Goal: Task Accomplishment & Management: Complete application form

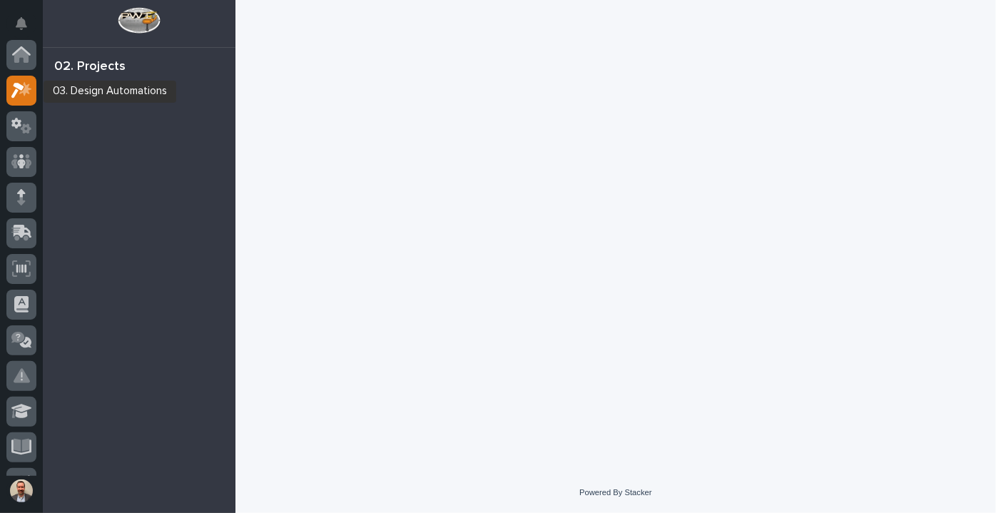
scroll to position [36, 0]
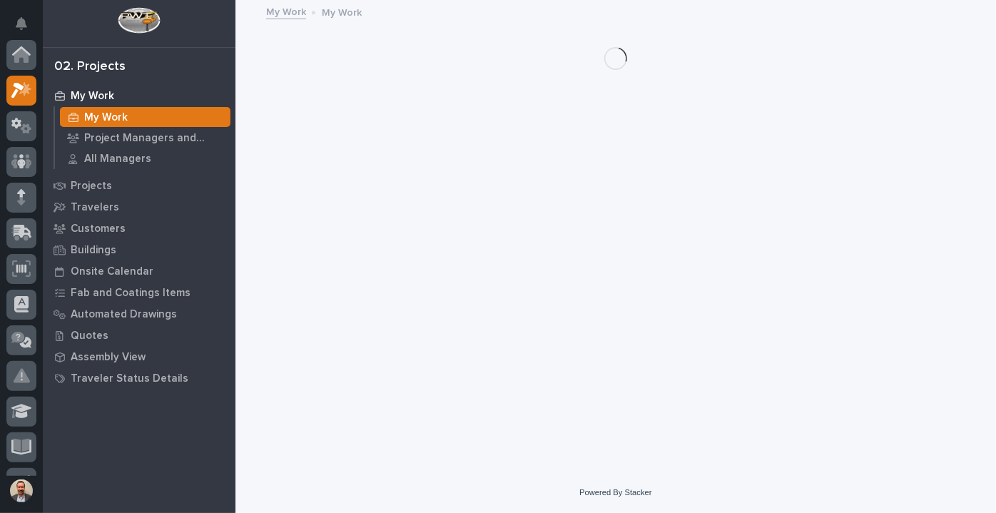
scroll to position [36, 0]
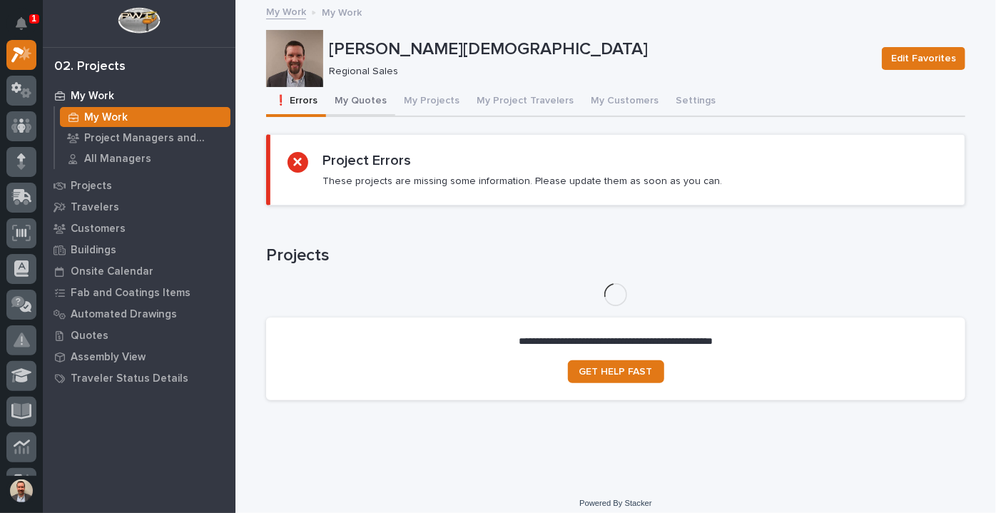
click at [346, 101] on button "My Quotes" at bounding box center [360, 102] width 69 height 30
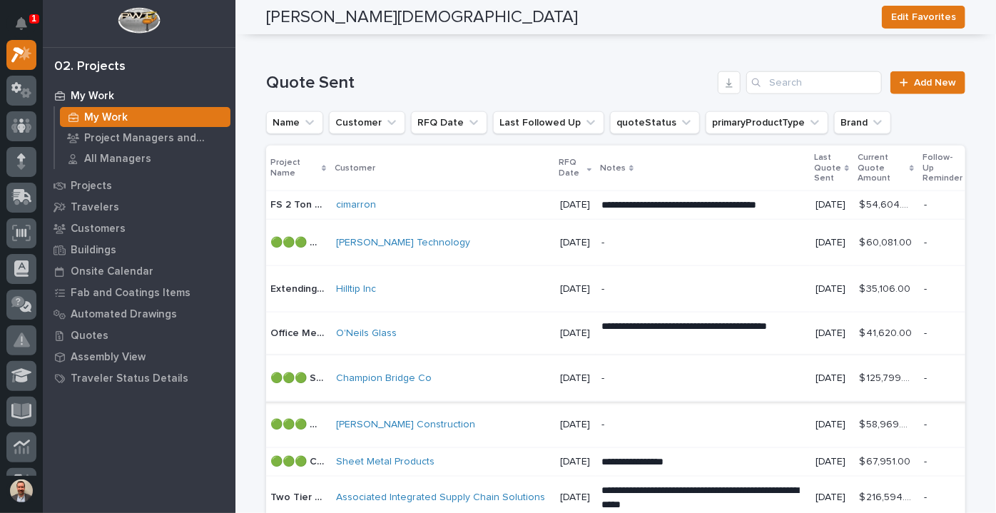
scroll to position [566, 0]
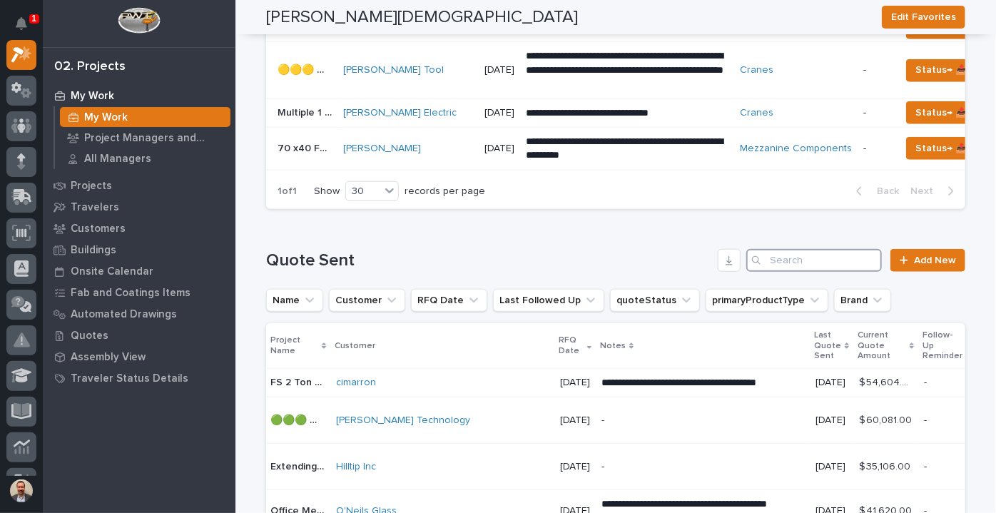
click at [803, 264] on input "Search" at bounding box center [815, 260] width 136 height 23
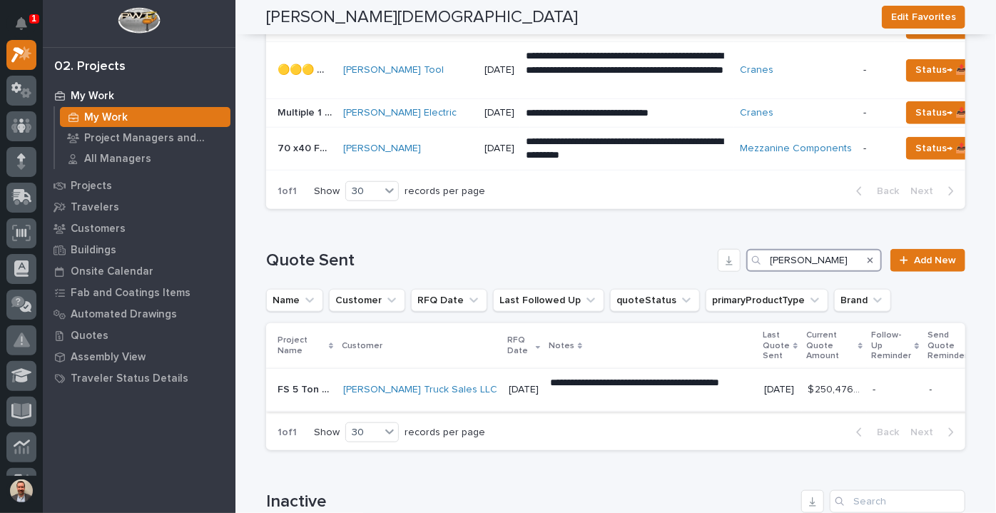
type input "[PERSON_NAME]"
click at [651, 391] on p "**********" at bounding box center [651, 390] width 203 height 29
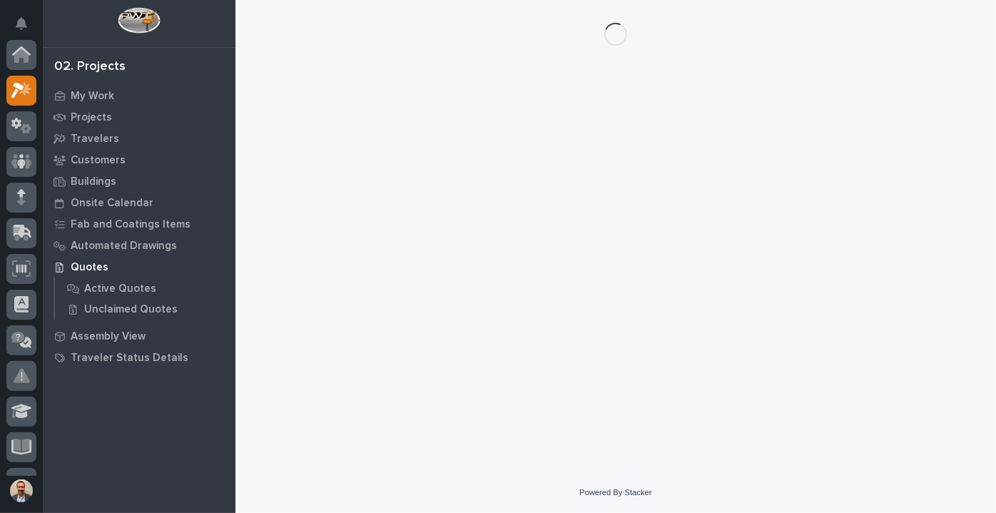
scroll to position [36, 0]
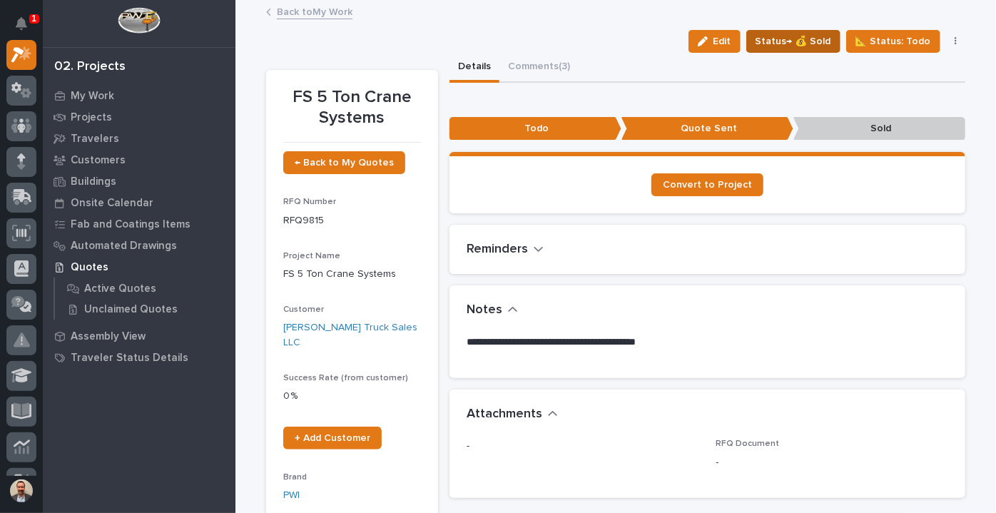
click at [804, 39] on span "Status→ 💰 Sold" at bounding box center [794, 41] width 76 height 17
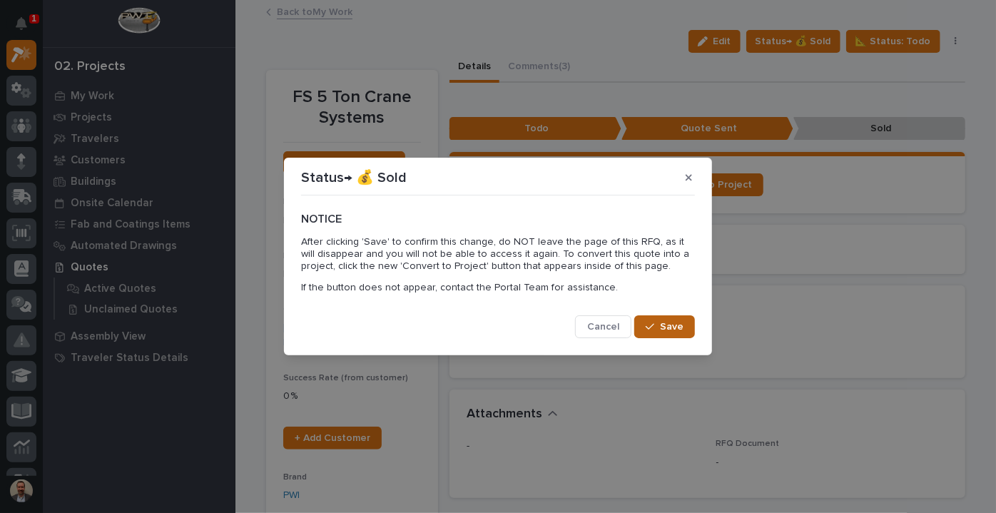
click at [665, 325] on span "Save" at bounding box center [672, 326] width 24 height 13
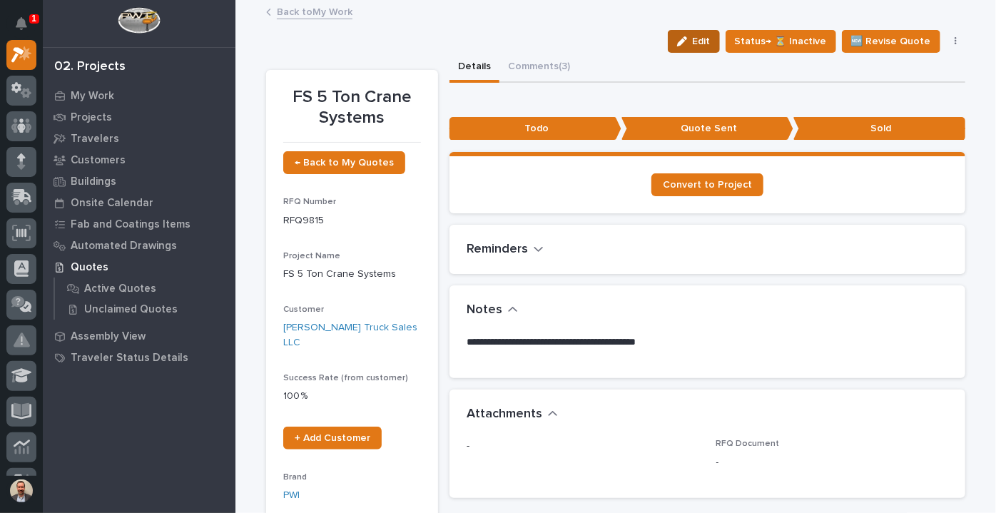
click at [687, 44] on icon "button" at bounding box center [682, 41] width 10 height 10
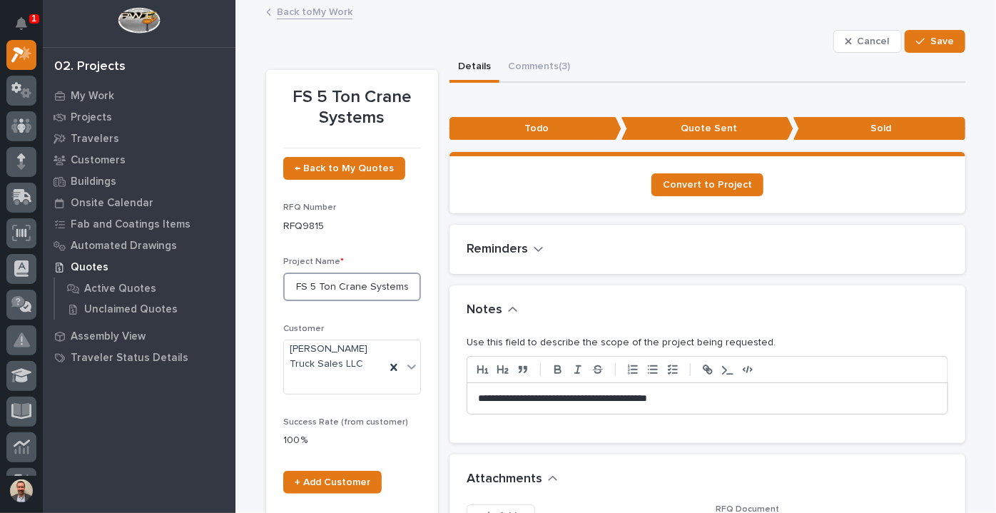
click at [400, 286] on input "FS 5 Ton Crane Systems" at bounding box center [352, 287] width 138 height 29
type input "[PERSON_NAME] Systems 10 Ton & 12 Ton"
click at [909, 36] on button "Save" at bounding box center [935, 41] width 61 height 23
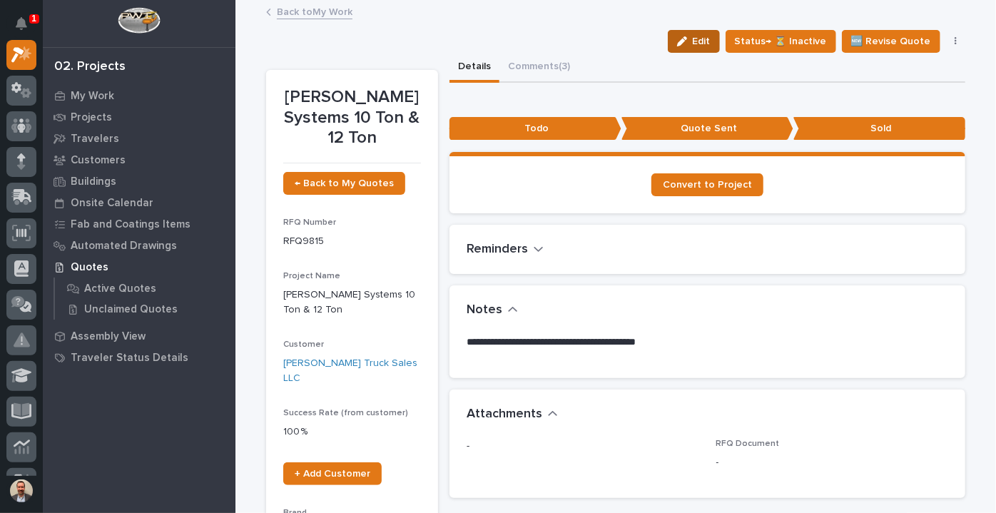
click at [711, 37] on span "Edit" at bounding box center [702, 41] width 18 height 13
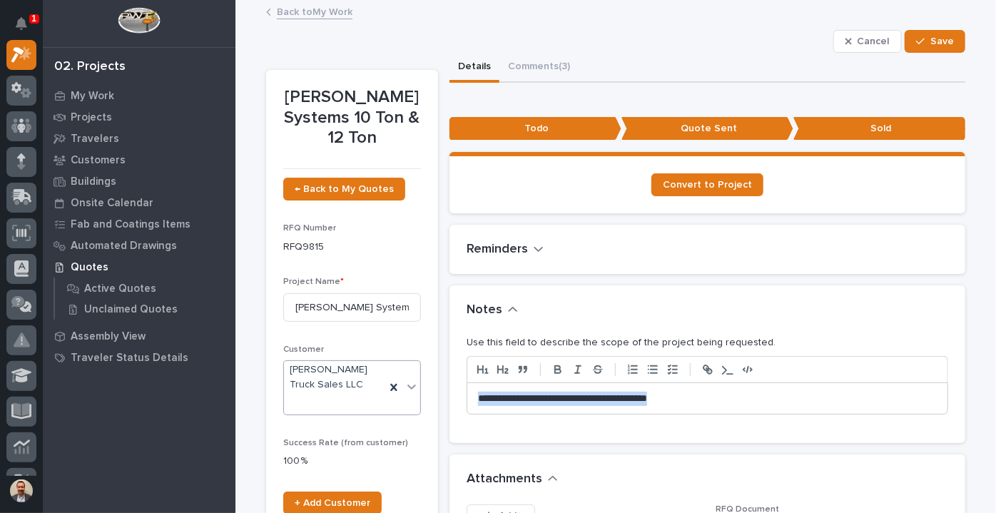
drag, startPoint x: 690, startPoint y: 399, endPoint x: 415, endPoint y: 403, distance: 275.5
click at [940, 31] on button "Save" at bounding box center [935, 41] width 61 height 23
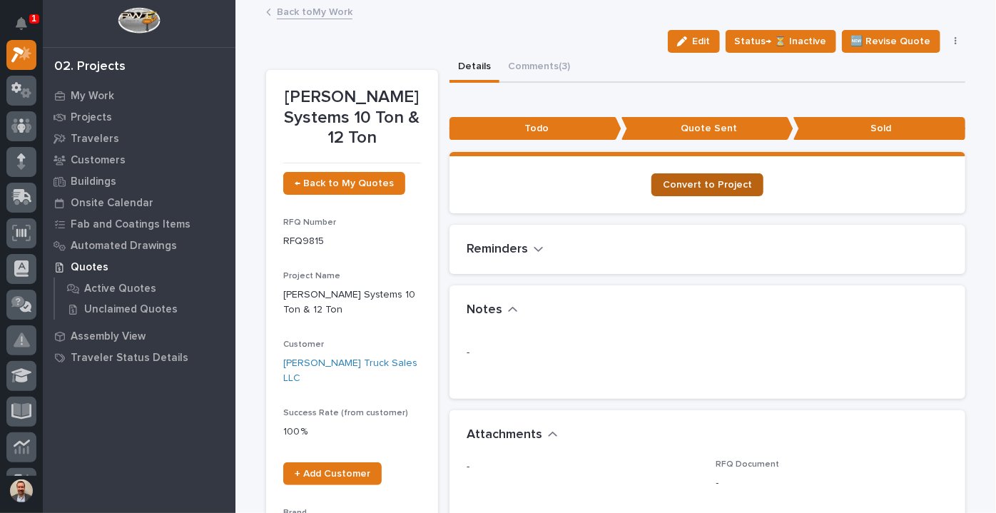
click at [729, 187] on span "Convert to Project" at bounding box center [707, 185] width 89 height 10
click at [101, 86] on div "My Work" at bounding box center [139, 96] width 186 height 20
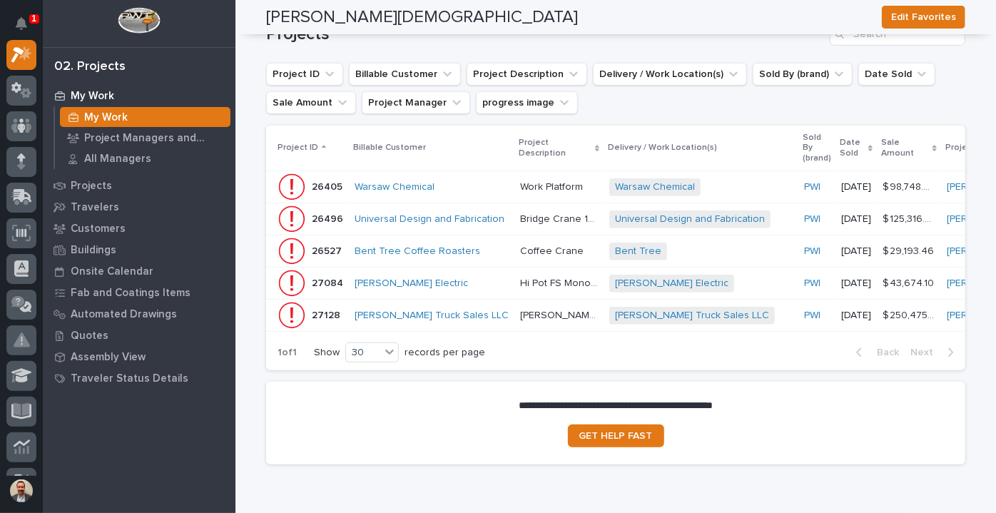
scroll to position [349, 0]
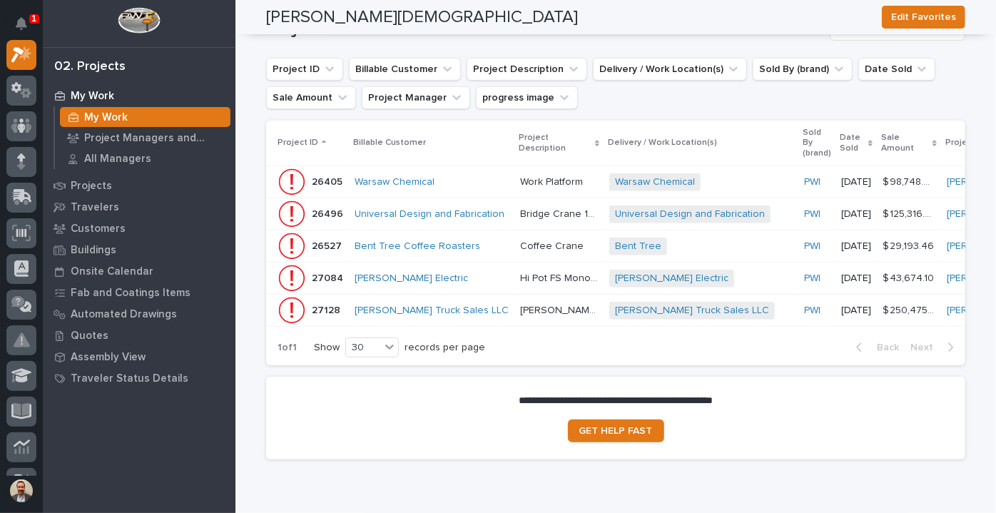
click at [740, 176] on div "Warsaw Chemical + 0" at bounding box center [700, 182] width 183 height 18
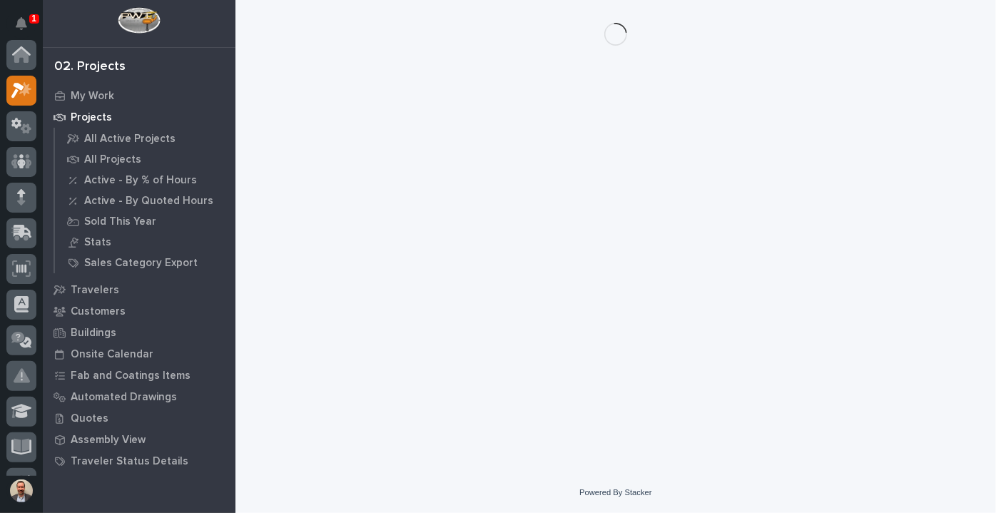
scroll to position [36, 0]
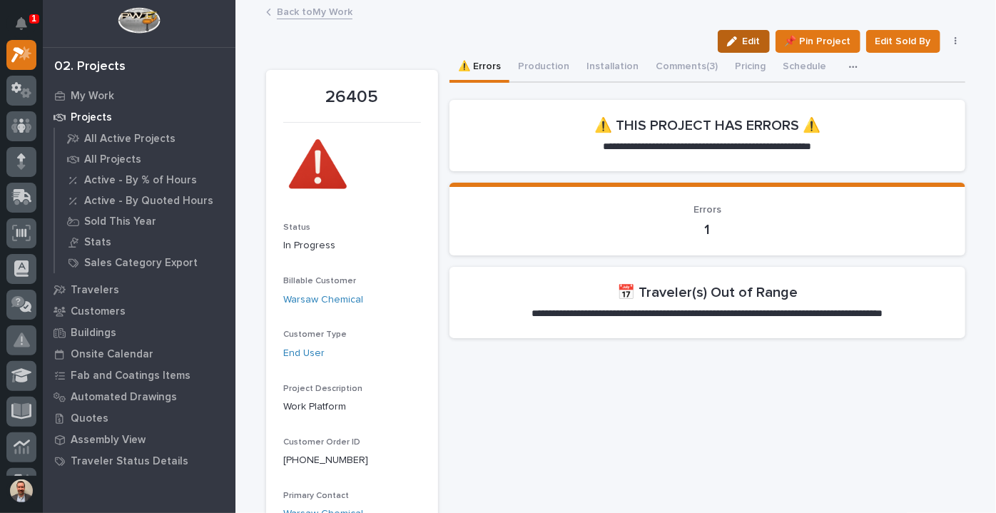
click at [739, 42] on div "button" at bounding box center [735, 41] width 16 height 10
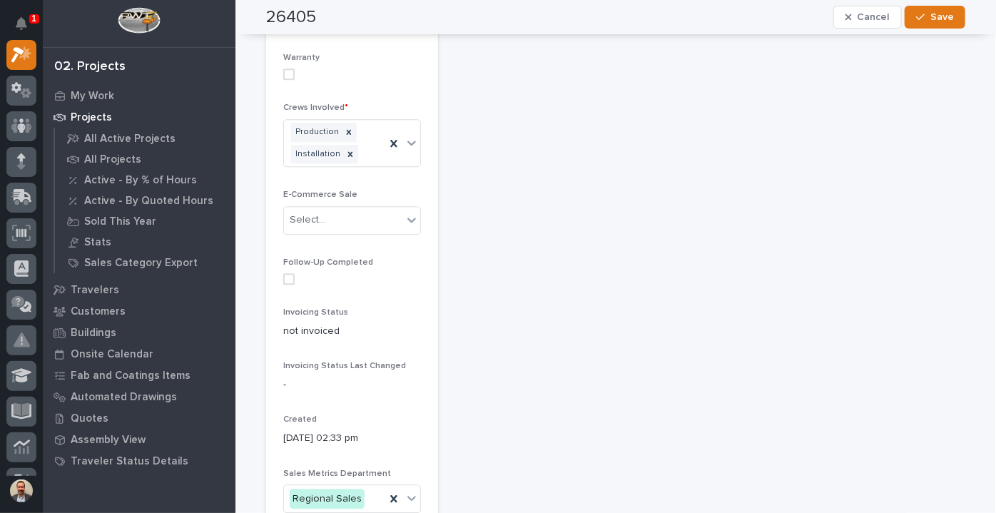
scroll to position [1998, 0]
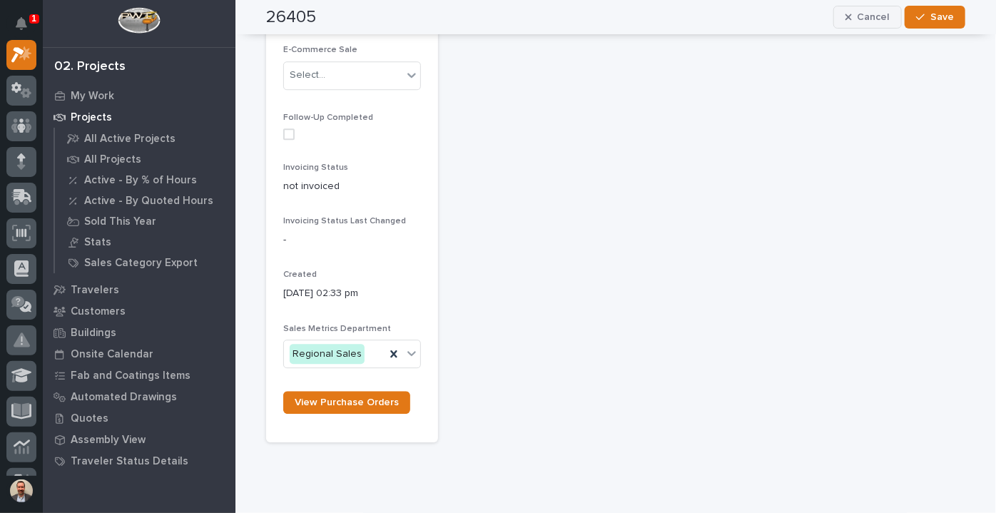
click at [863, 11] on span "Cancel" at bounding box center [874, 17] width 32 height 13
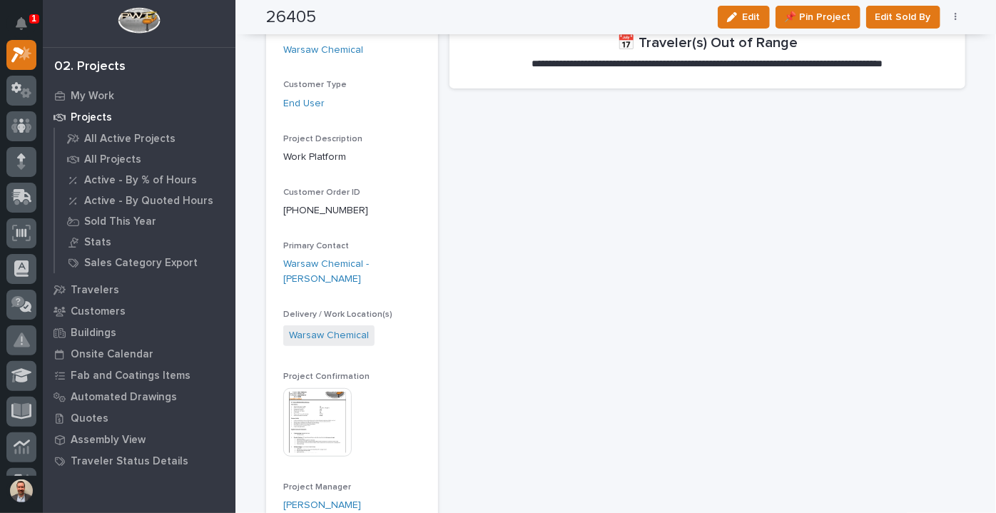
scroll to position [0, 0]
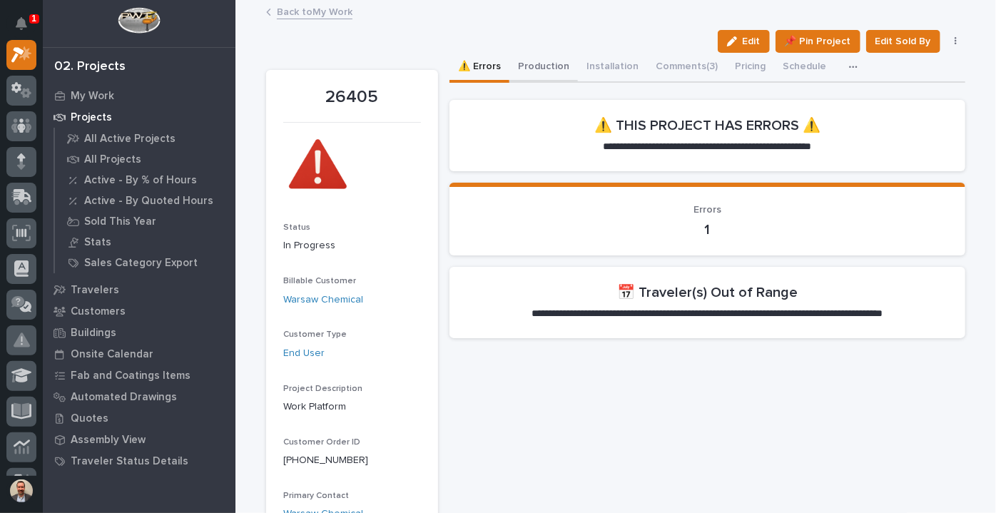
click at [520, 61] on button "Production" at bounding box center [544, 68] width 69 height 30
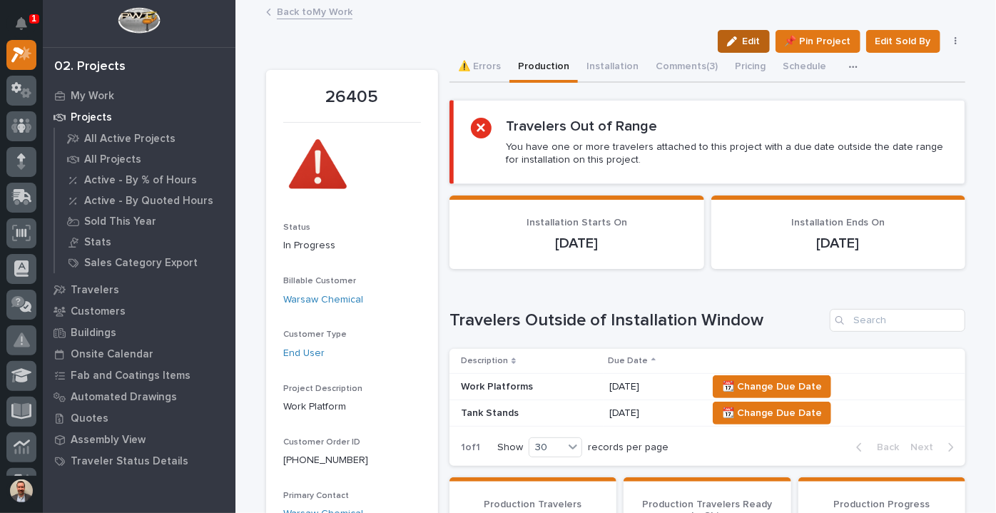
click at [744, 40] on span "Edit" at bounding box center [752, 41] width 18 height 13
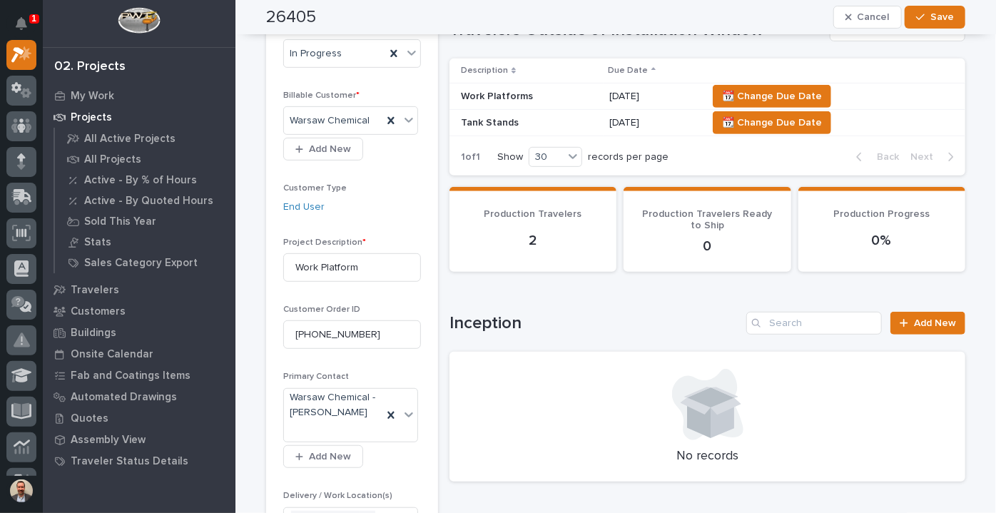
scroll to position [290, 0]
click at [754, 94] on span "📆 Change Due Date" at bounding box center [772, 96] width 100 height 17
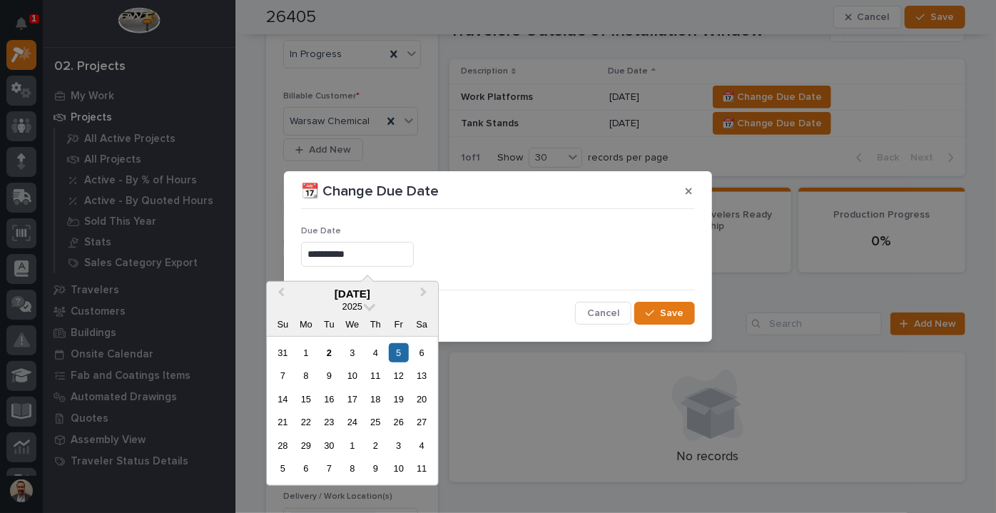
click at [378, 251] on input "**********" at bounding box center [357, 254] width 113 height 25
click at [301, 441] on div "29" at bounding box center [305, 445] width 19 height 19
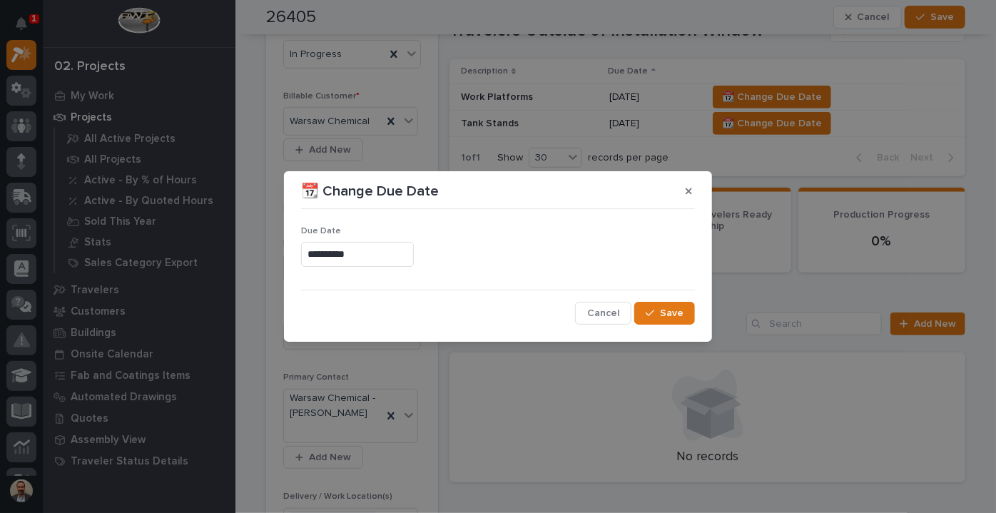
type input "**********"
click at [672, 318] on span "Save" at bounding box center [672, 313] width 24 height 13
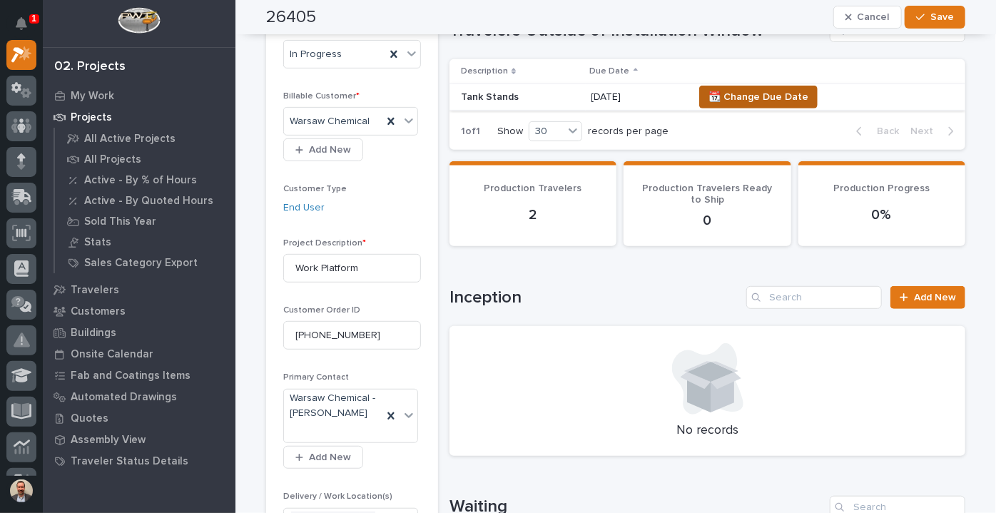
click at [760, 89] on span "📆 Change Due Date" at bounding box center [759, 96] width 100 height 17
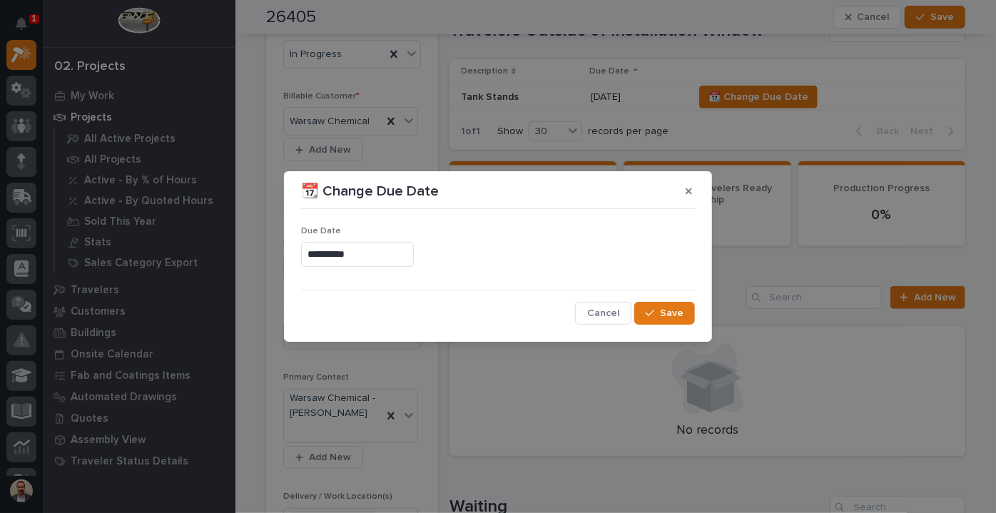
click at [414, 251] on input "**********" at bounding box center [357, 254] width 113 height 25
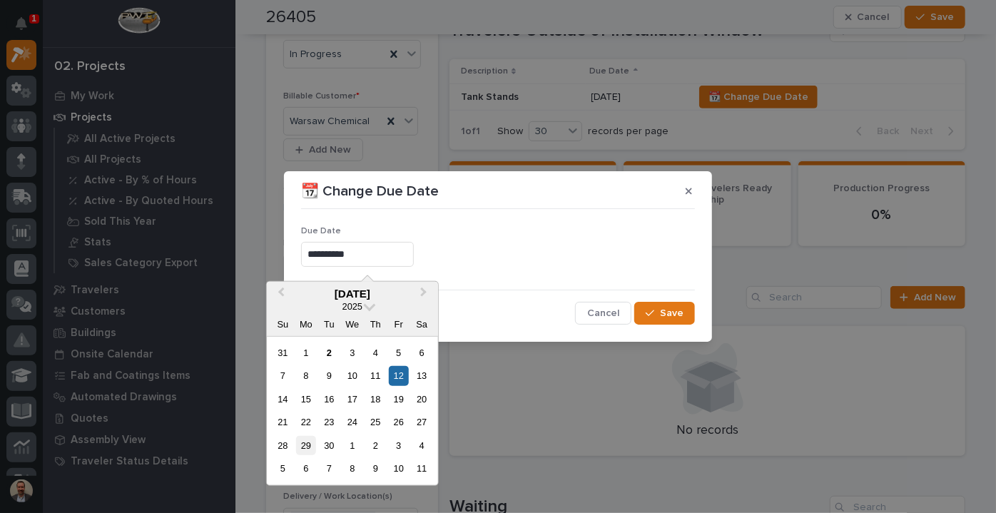
click at [307, 444] on div "29" at bounding box center [305, 445] width 19 height 19
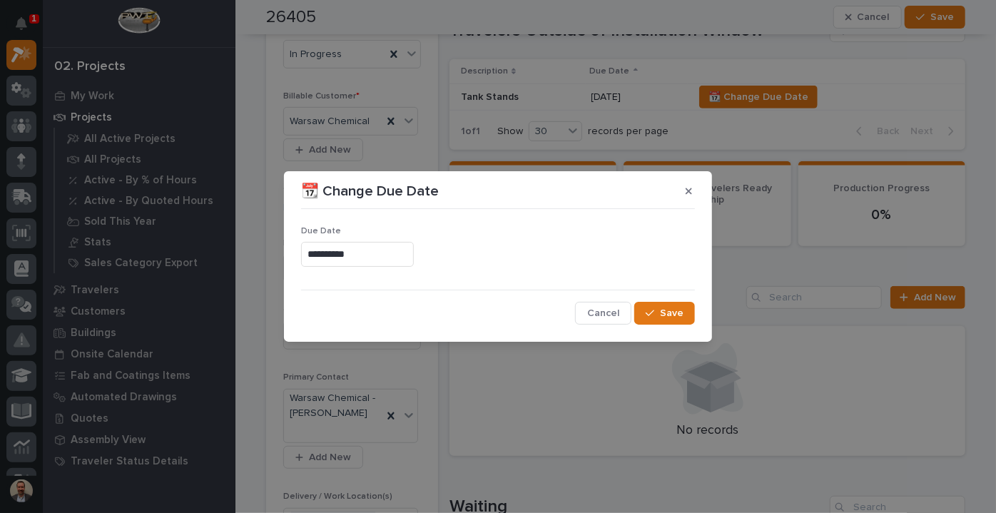
type input "**********"
click at [667, 315] on span "Save" at bounding box center [672, 313] width 24 height 13
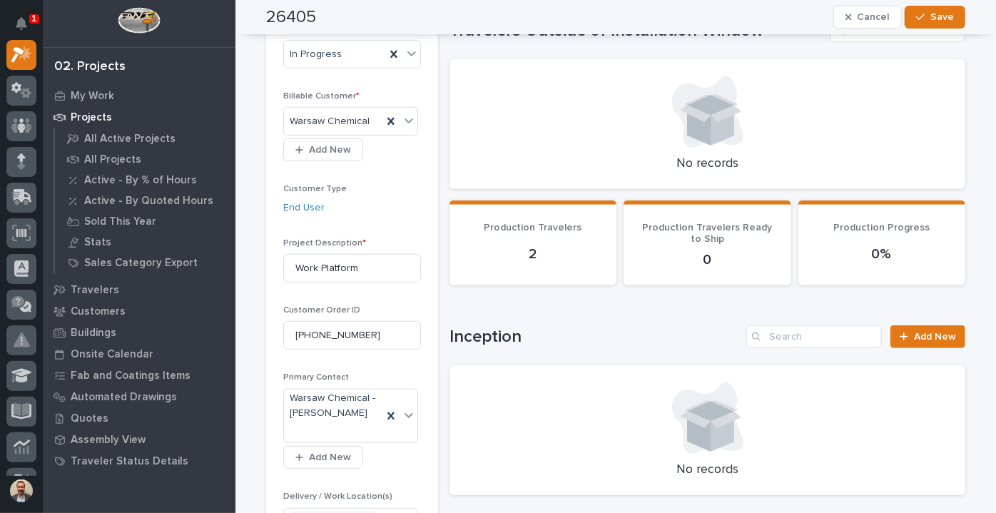
scroll to position [0, 0]
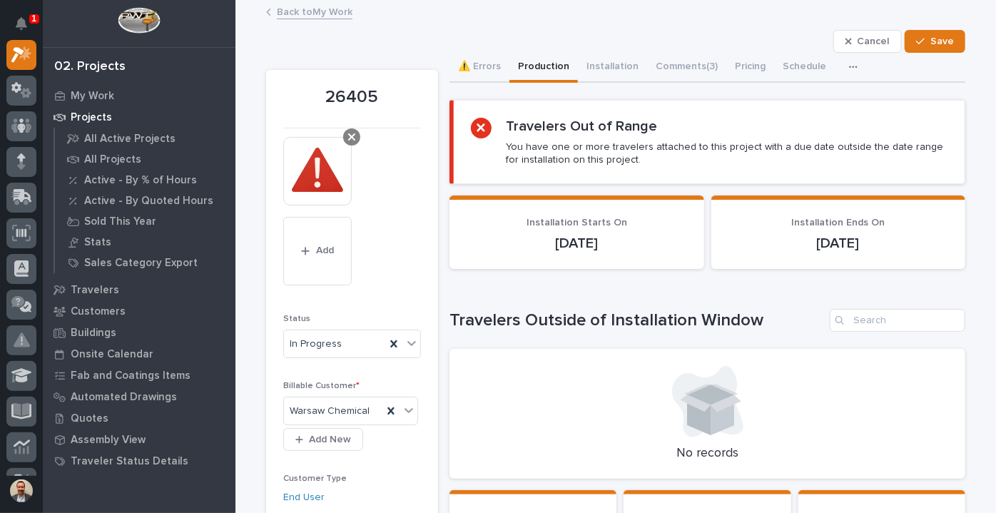
click at [348, 133] on icon at bounding box center [351, 136] width 7 height 11
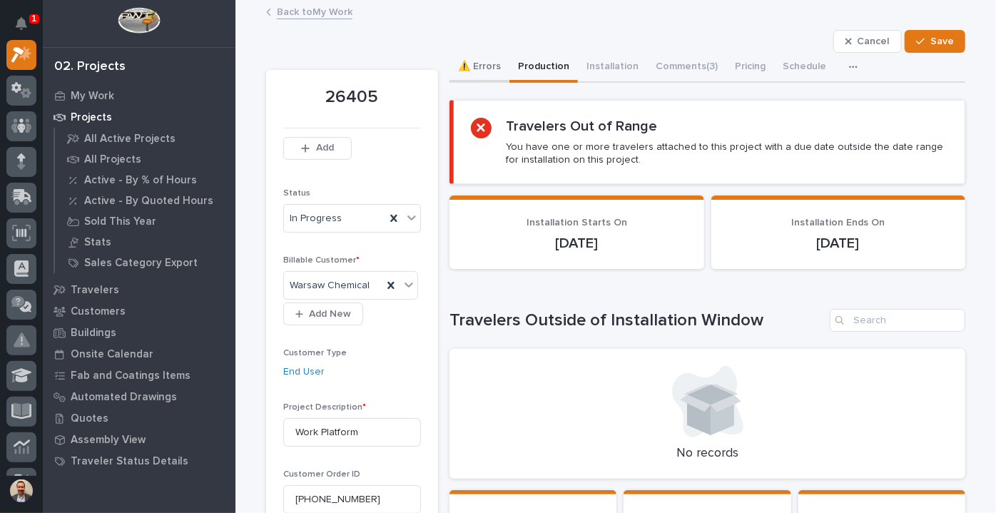
click at [468, 60] on button "⚠️ Errors" at bounding box center [480, 68] width 60 height 30
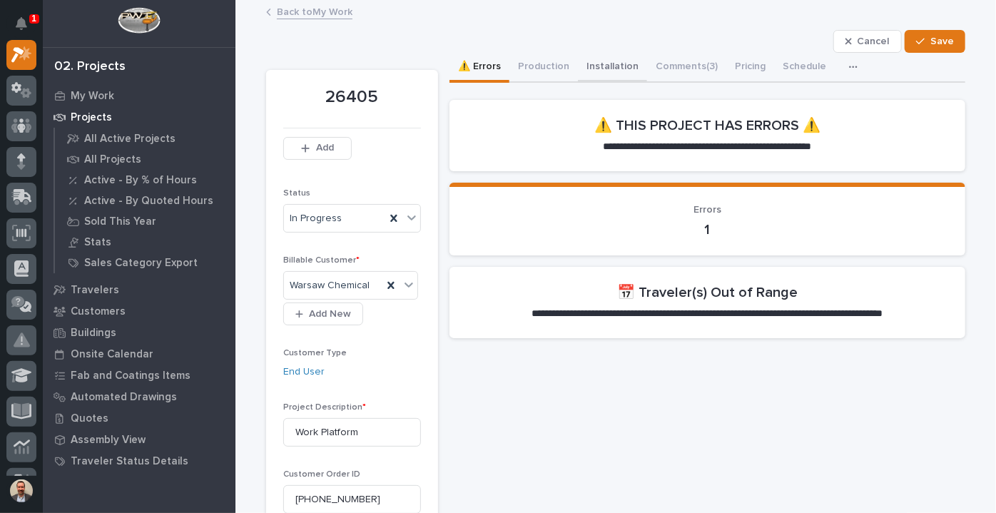
click at [607, 64] on button "Installation" at bounding box center [612, 68] width 69 height 30
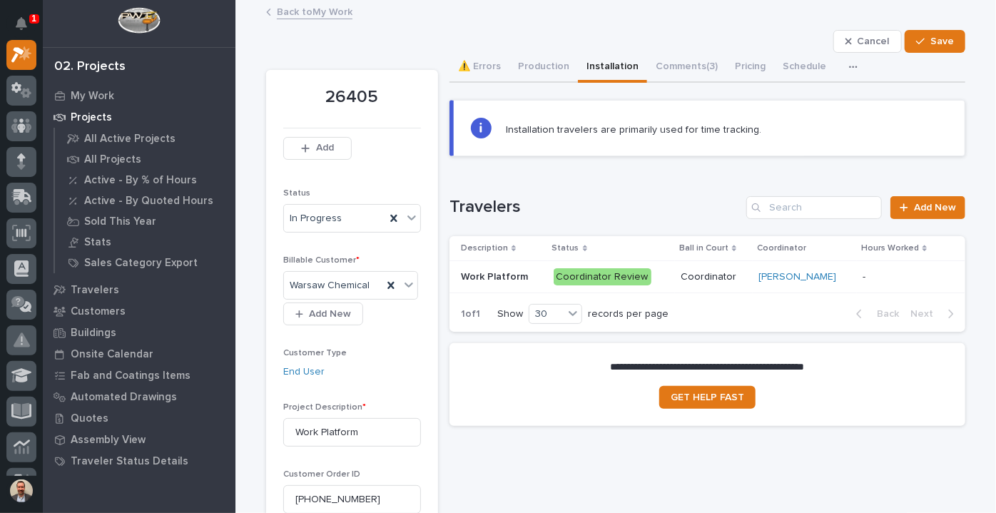
click at [683, 271] on p "Coordinator" at bounding box center [714, 277] width 67 height 12
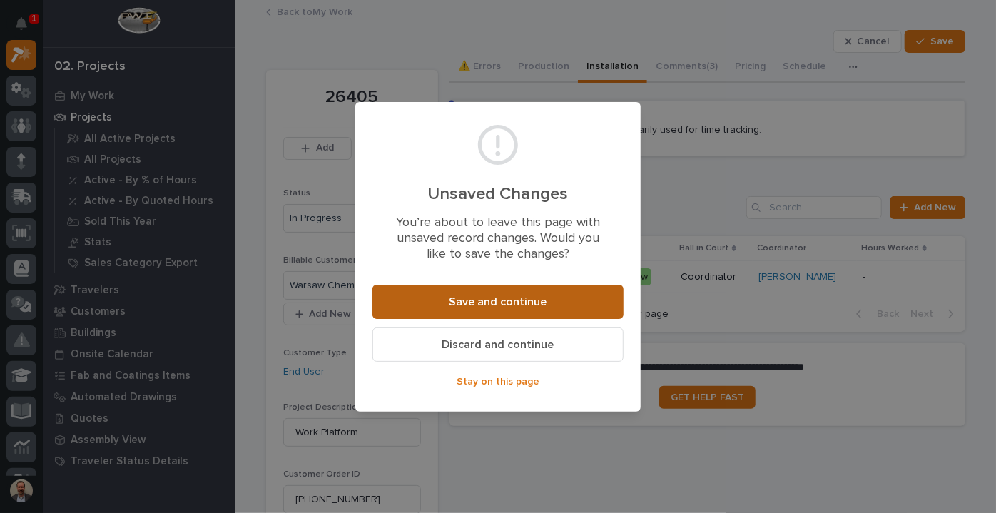
click at [529, 295] on span "Save and continue" at bounding box center [499, 302] width 98 height 15
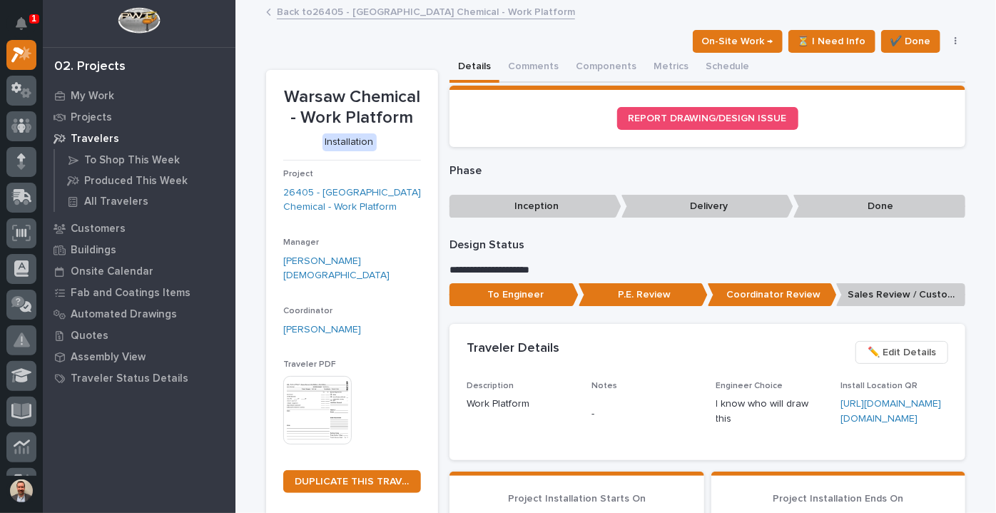
click at [285, 7] on link "Back to 26405 - Warsaw Chemical - Work Platform" at bounding box center [426, 11] width 298 height 16
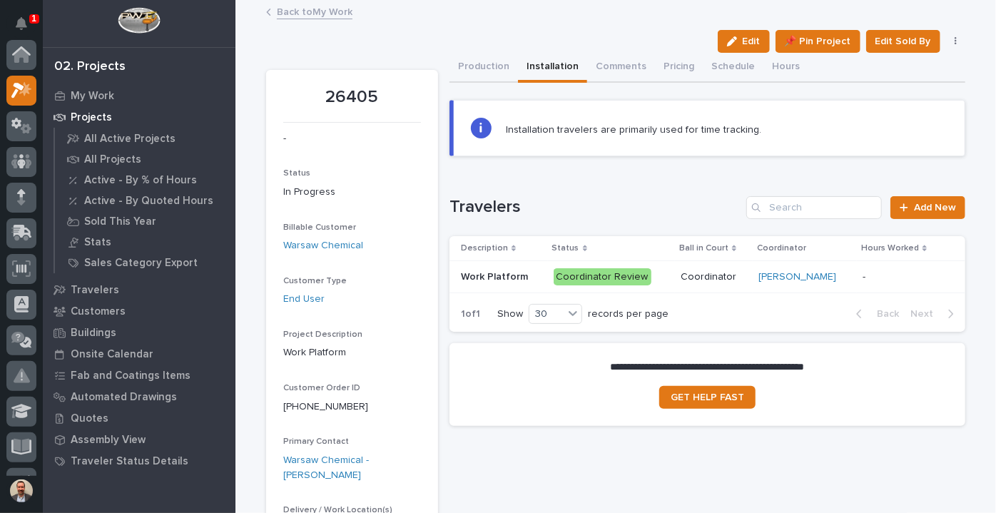
scroll to position [36, 0]
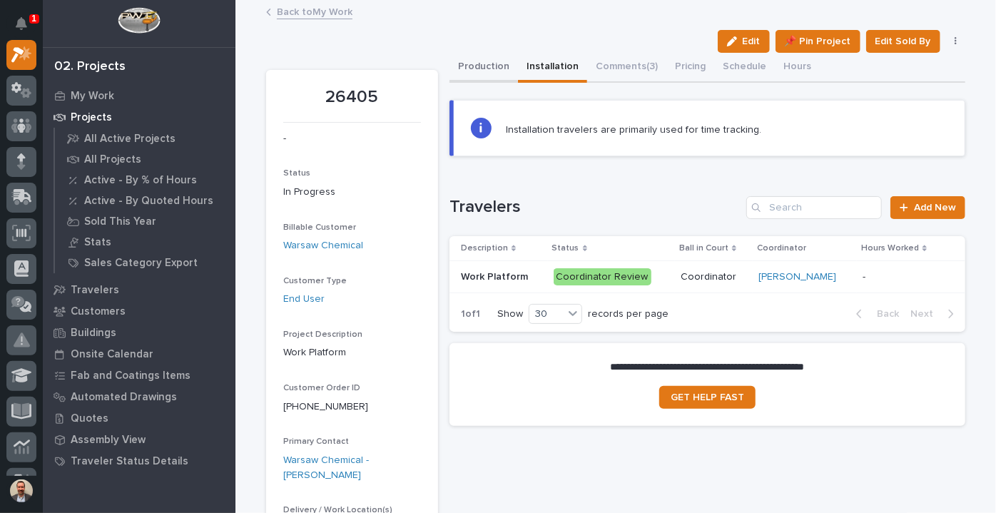
click at [462, 66] on button "Production" at bounding box center [484, 68] width 69 height 30
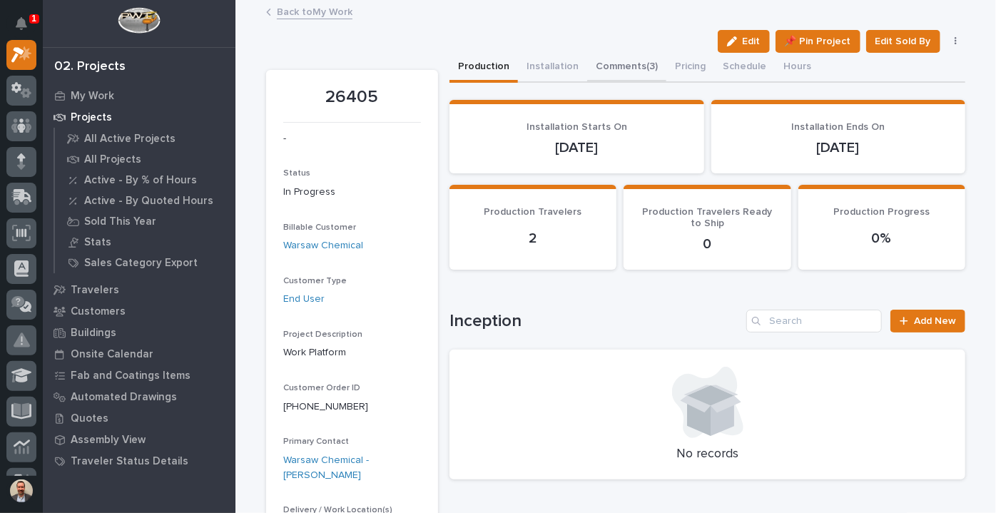
click at [616, 64] on button "Comments (3)" at bounding box center [626, 68] width 79 height 30
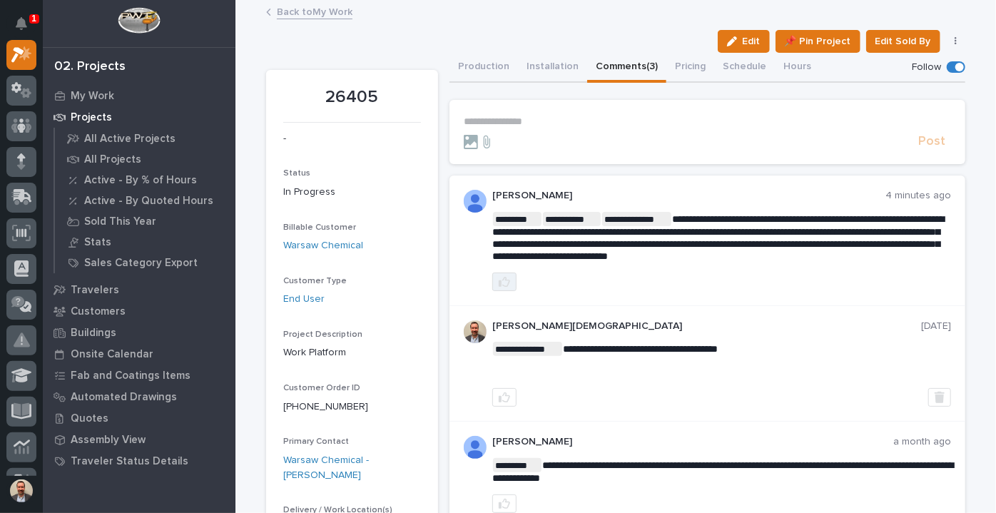
click at [508, 277] on button "button" at bounding box center [504, 282] width 24 height 19
click at [515, 113] on section "**********" at bounding box center [708, 132] width 516 height 64
click at [512, 121] on p "**********" at bounding box center [707, 122] width 487 height 12
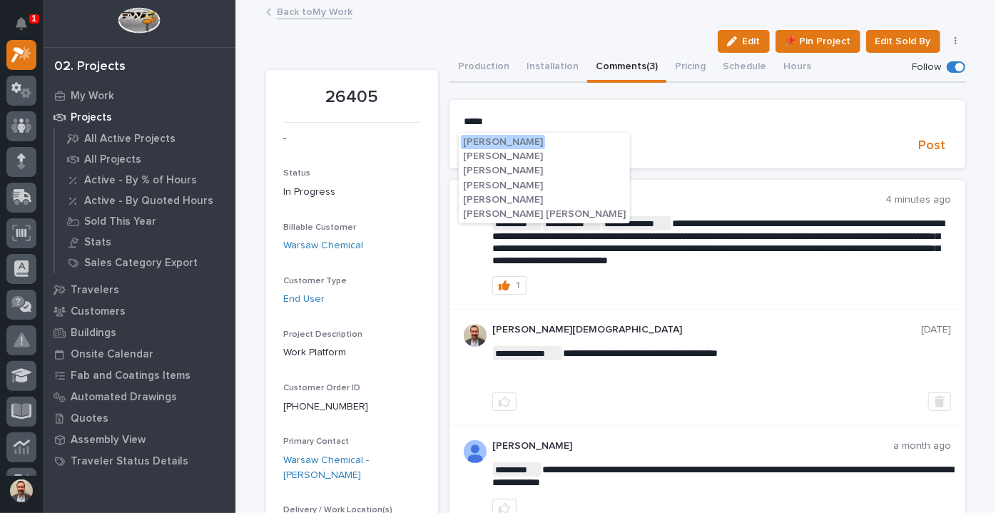
click at [515, 198] on div "[PERSON_NAME] [PERSON_NAME] [PERSON_NAME] [PERSON_NAME] [PERSON_NAME] [PERSON_N…" at bounding box center [544, 178] width 171 height 91
click at [489, 191] on button "[PERSON_NAME]" at bounding box center [503, 185] width 84 height 14
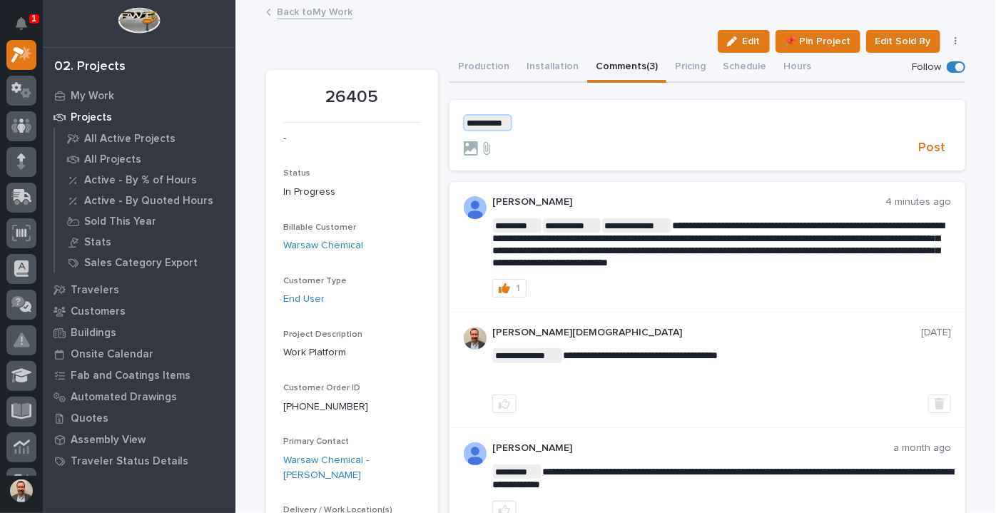
click at [477, 121] on span "* ********* ﻿" at bounding box center [488, 123] width 46 height 14
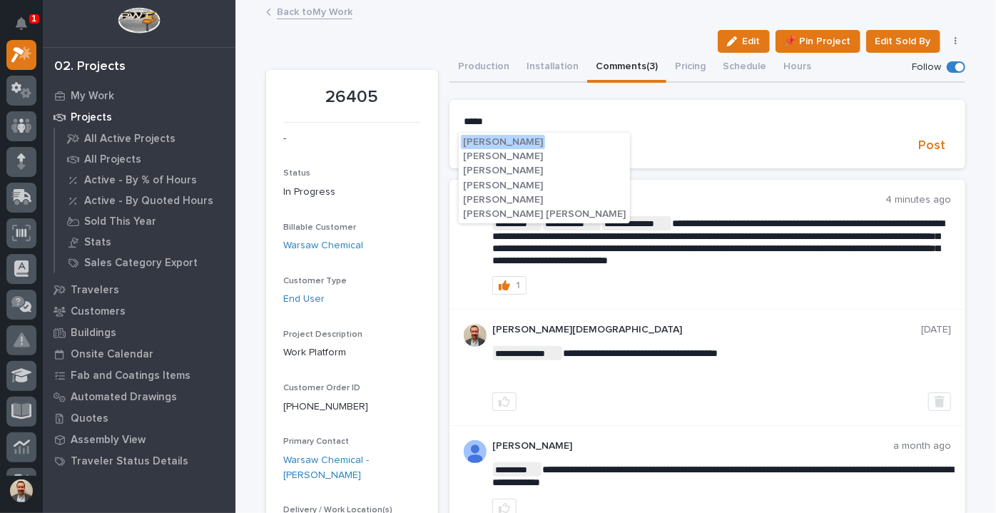
click at [495, 197] on span "[PERSON_NAME]" at bounding box center [503, 200] width 80 height 10
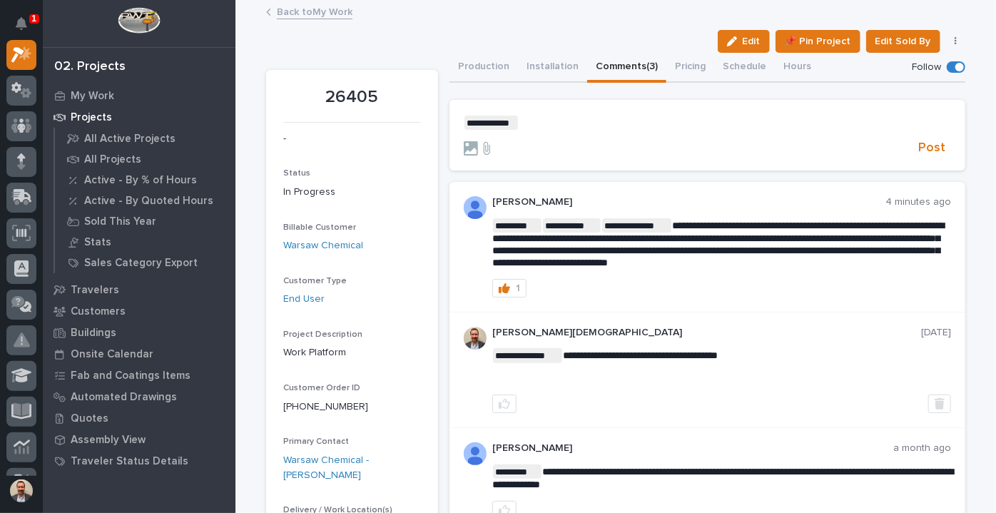
click at [552, 121] on p "**********" at bounding box center [707, 123] width 487 height 14
click at [765, 123] on span "**********" at bounding box center [696, 123] width 355 height 10
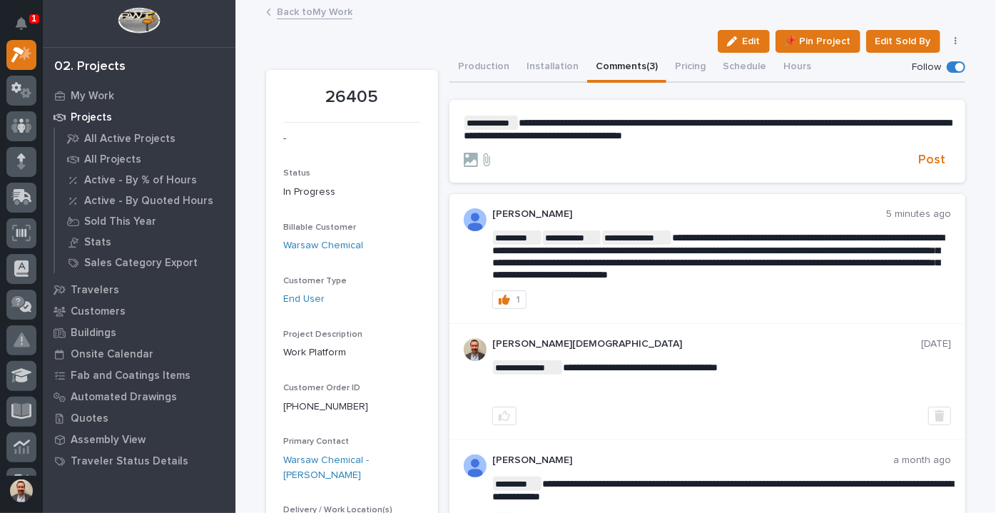
click at [800, 121] on span "**********" at bounding box center [707, 129] width 487 height 23
click at [599, 134] on span "**********" at bounding box center [707, 129] width 487 height 23
click at [818, 121] on span "**********" at bounding box center [707, 129] width 487 height 23
click at [784, 123] on span "**********" at bounding box center [707, 129] width 487 height 23
click at [899, 118] on span "**********" at bounding box center [707, 129] width 487 height 23
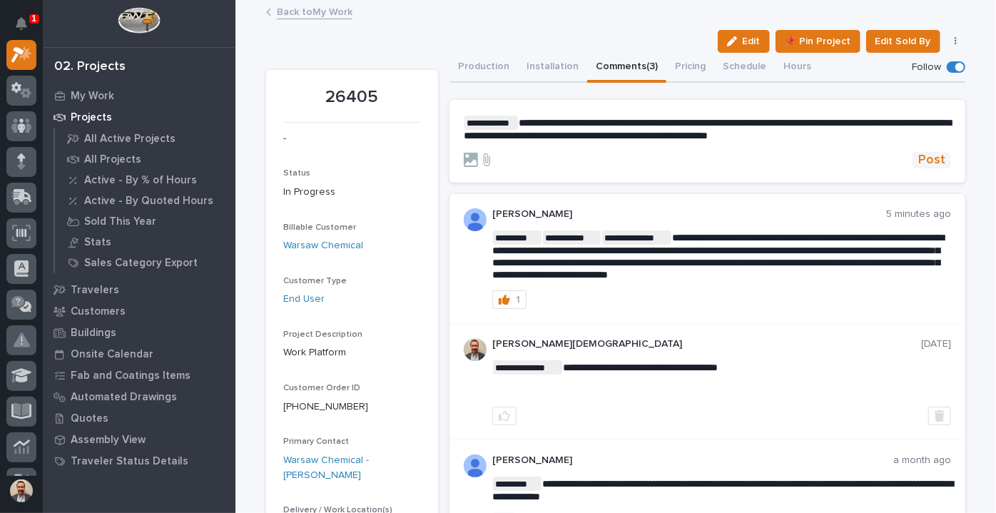
click at [928, 156] on span "Post" at bounding box center [932, 160] width 27 height 16
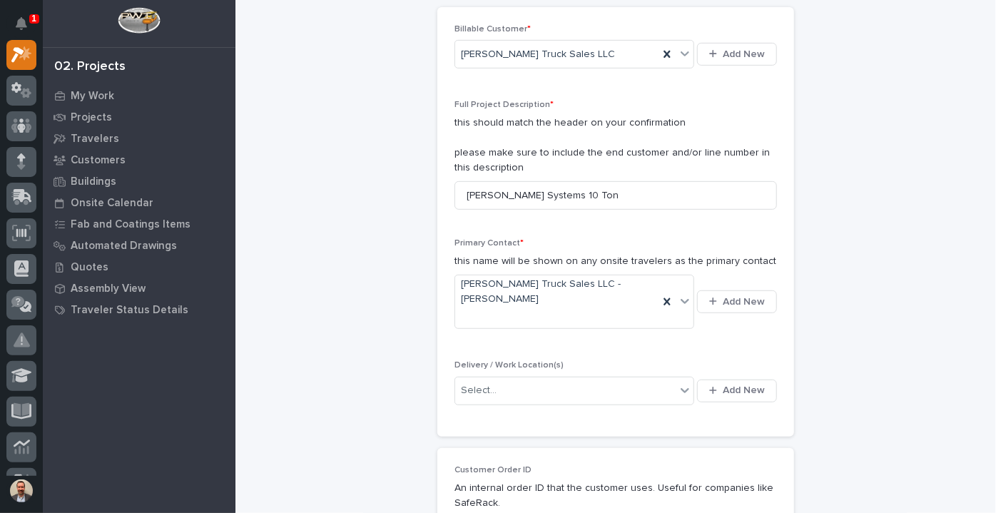
scroll to position [471, 0]
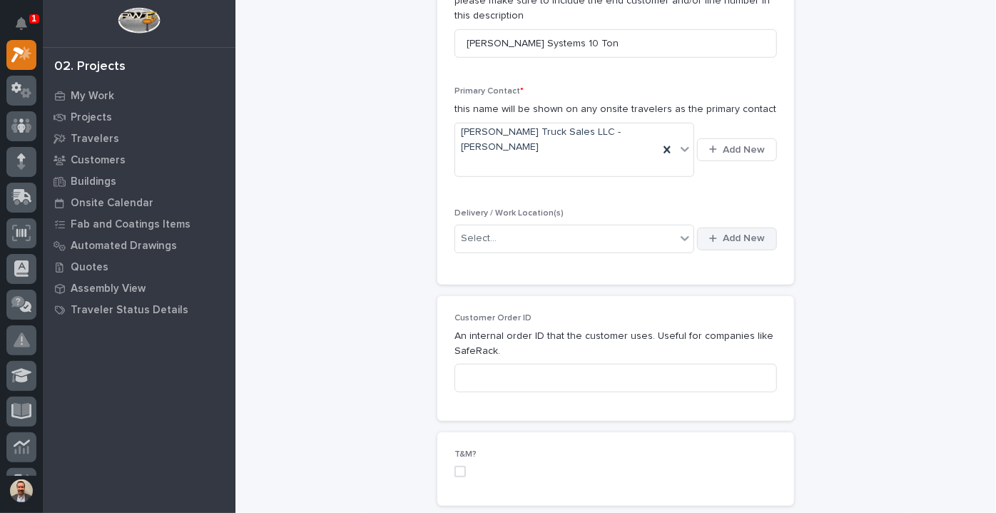
click at [734, 232] on span "Add New" at bounding box center [744, 238] width 42 height 13
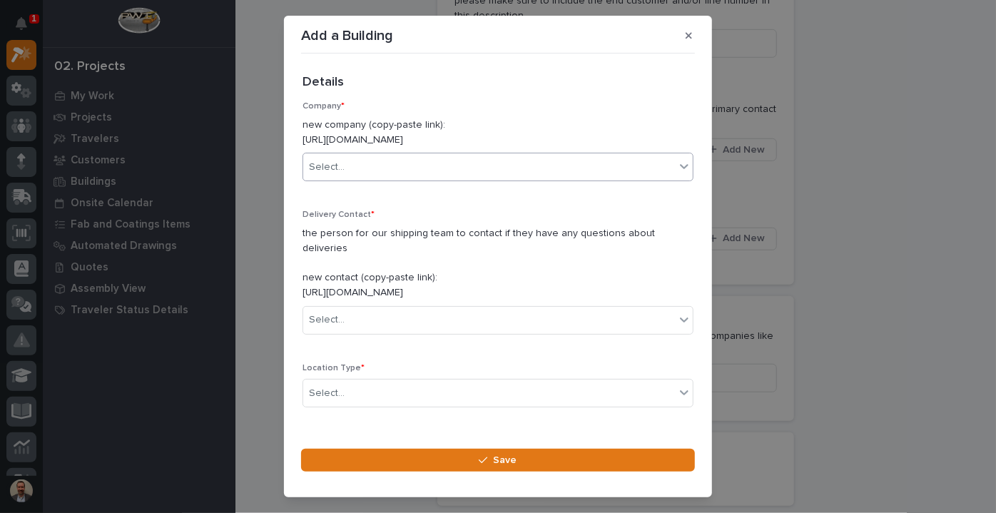
click at [611, 178] on div "Select..." at bounding box center [489, 168] width 372 height 24
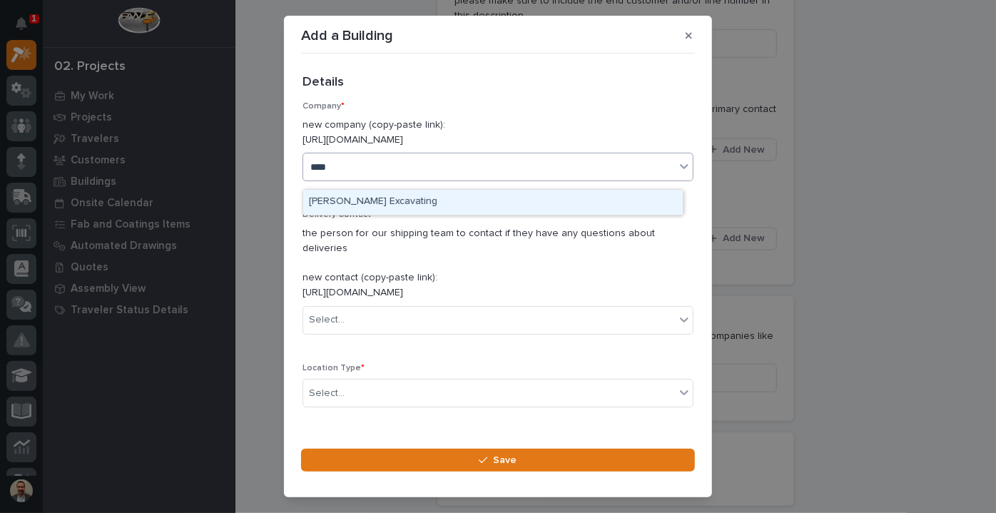
type input "*****"
click at [586, 201] on div "[PERSON_NAME] Truck Sales LLC" at bounding box center [493, 202] width 380 height 25
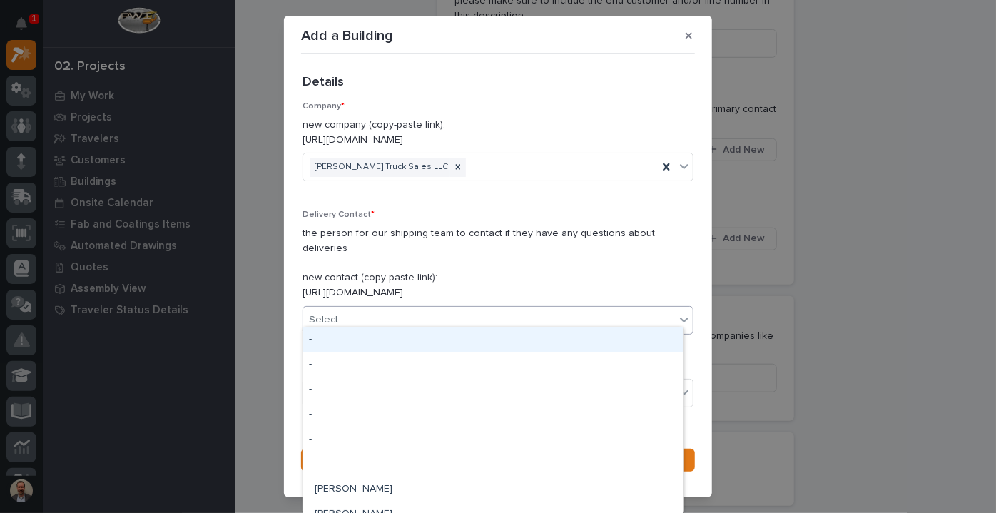
click at [538, 315] on div "Select..." at bounding box center [489, 320] width 372 height 24
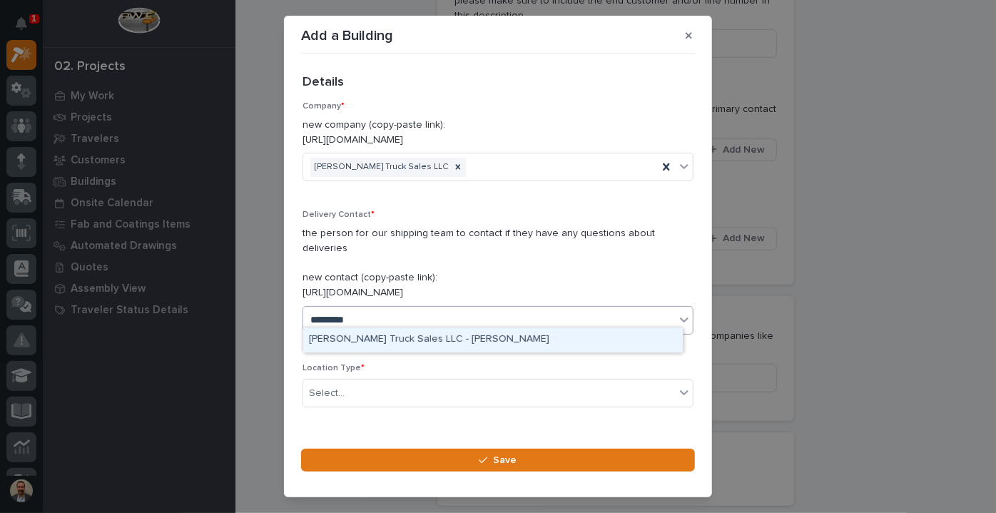
type input "**********"
click at [500, 331] on div "[PERSON_NAME] Truck Sales LLC - [PERSON_NAME]" at bounding box center [493, 340] width 380 height 25
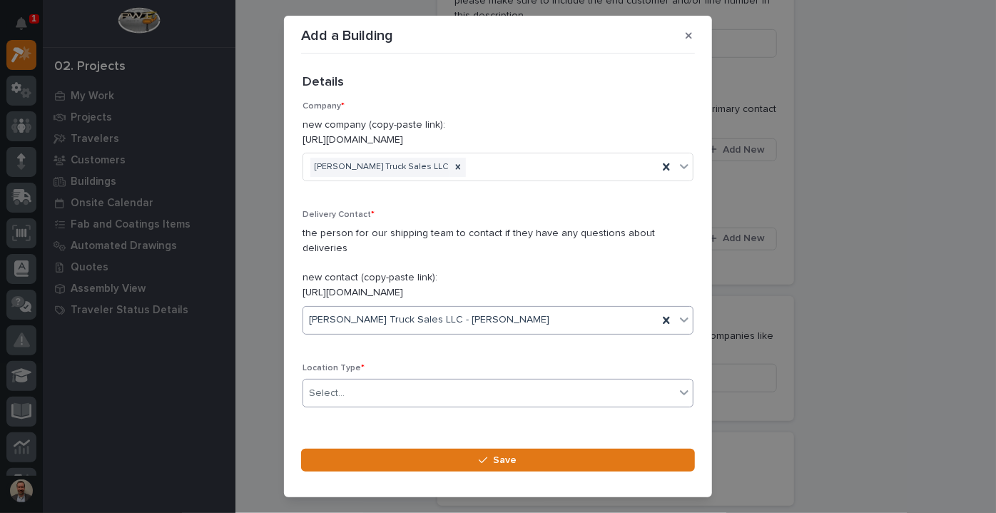
click at [461, 382] on div "Select..." at bounding box center [489, 394] width 372 height 24
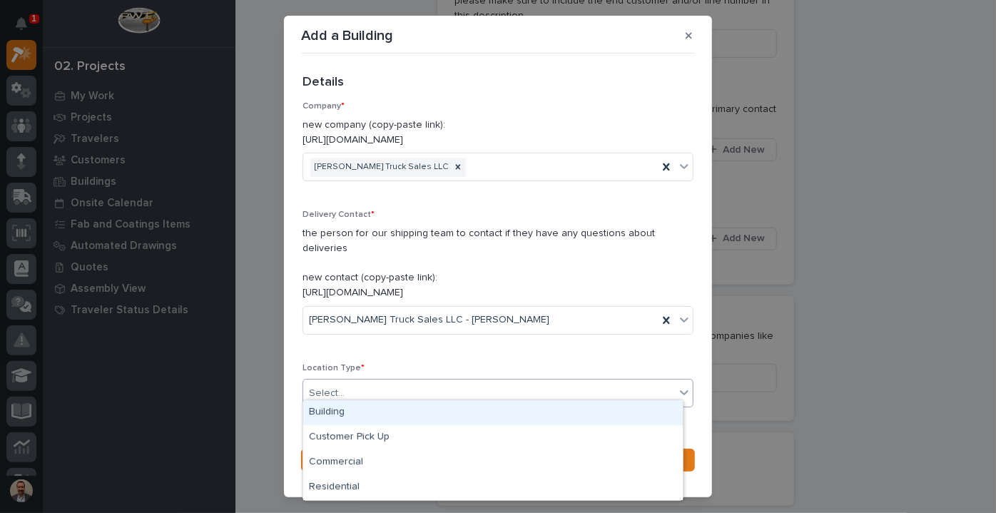
click at [407, 410] on div "Building" at bounding box center [493, 412] width 380 height 25
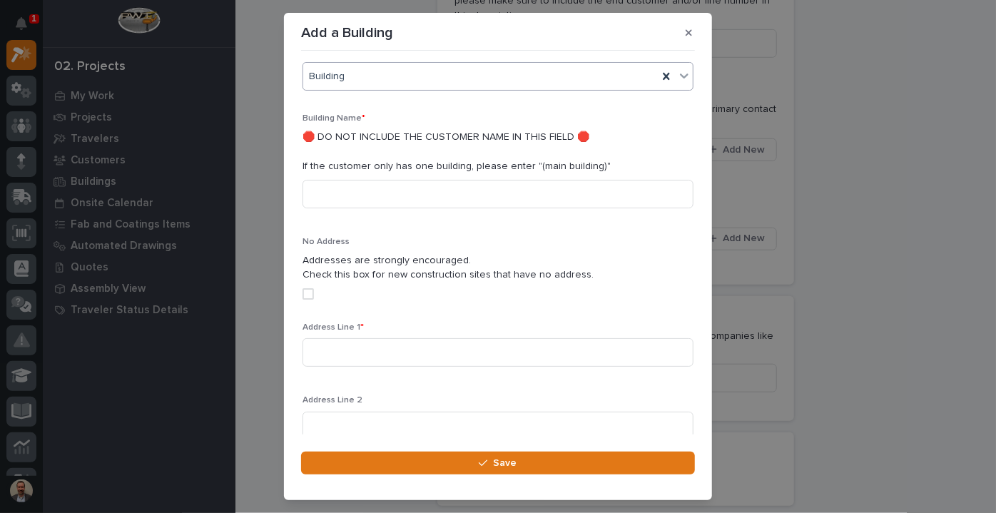
scroll to position [315, 0]
click at [385, 181] on input at bounding box center [498, 193] width 391 height 29
type input "Main Building"
click at [338, 338] on input at bounding box center [498, 352] width 391 height 29
paste input "11995 Dechell Dr, New Haven, IN 46774"
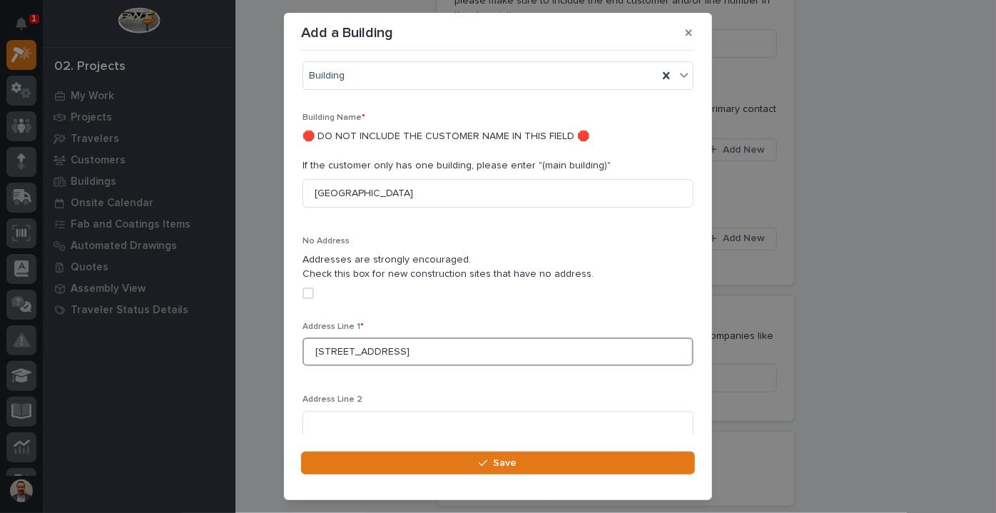
drag, startPoint x: 502, startPoint y: 333, endPoint x: 386, endPoint y: 338, distance: 116.4
click at [386, 338] on input "11995 Dechell Dr, New Haven, IN 46774" at bounding box center [498, 352] width 391 height 29
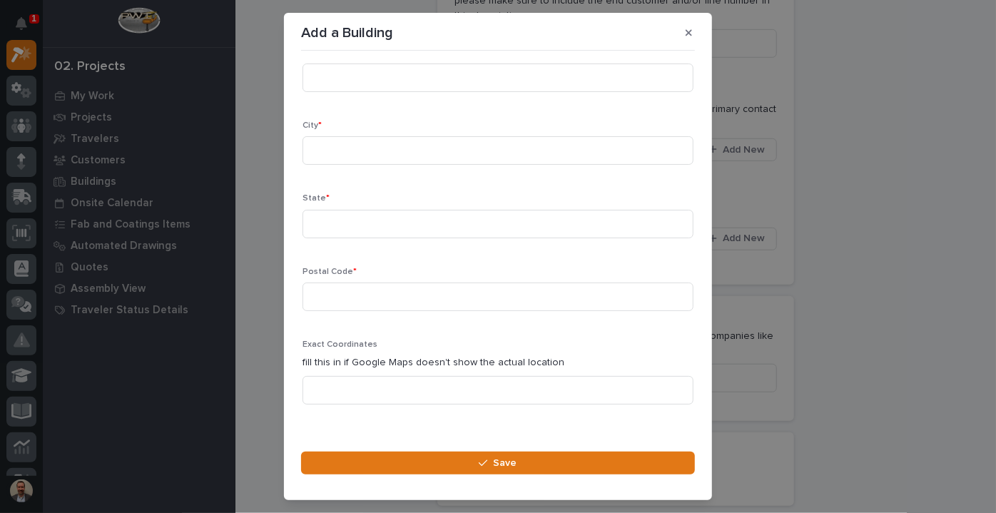
scroll to position [662, 0]
type input "11995 Dechell Dr"
click at [365, 136] on input at bounding box center [498, 150] width 391 height 29
type input "New Haven"
click at [363, 210] on input at bounding box center [498, 224] width 391 height 29
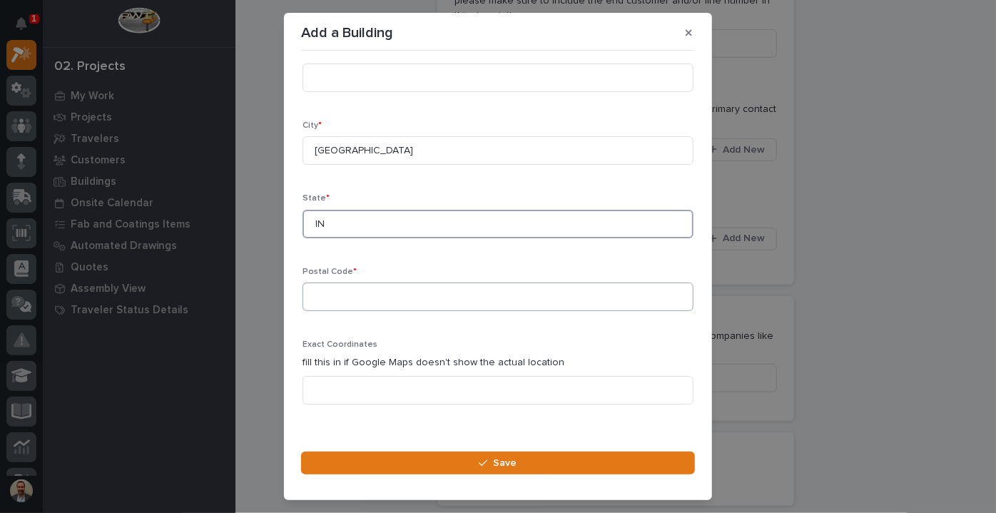
type input "IN"
paste input ", New Haven, IN 46774"
drag, startPoint x: 386, startPoint y: 281, endPoint x: 283, endPoint y: 287, distance: 102.9
click at [283, 287] on div "Add a Building Loading... Saving… Loading... Saving… Loading... Saving… Details…" at bounding box center [498, 256] width 996 height 513
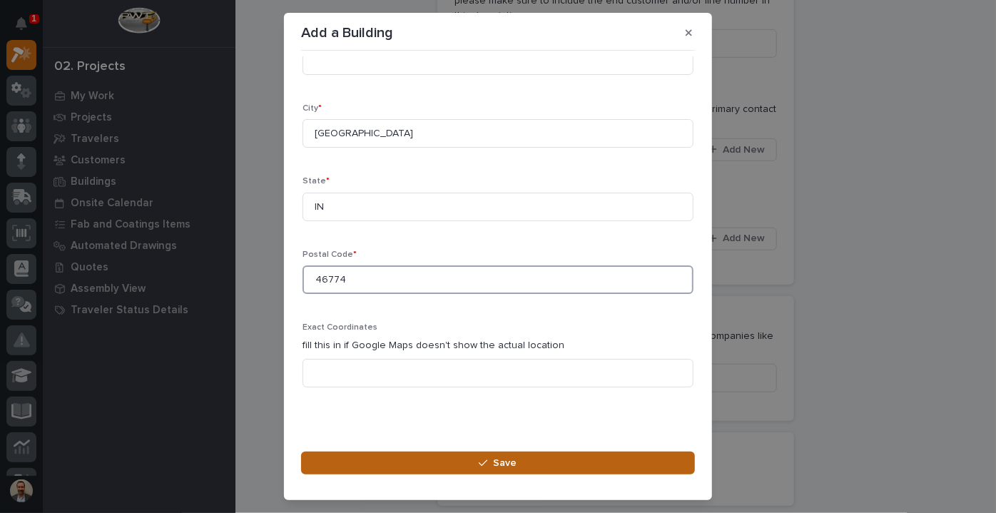
type input "46774"
click at [492, 457] on button "Save" at bounding box center [498, 463] width 394 height 23
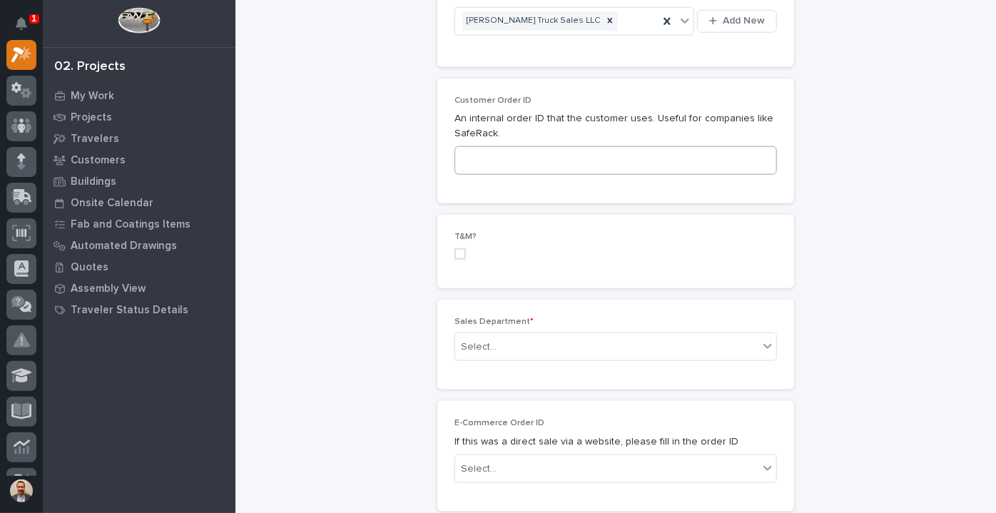
scroll to position [695, 0]
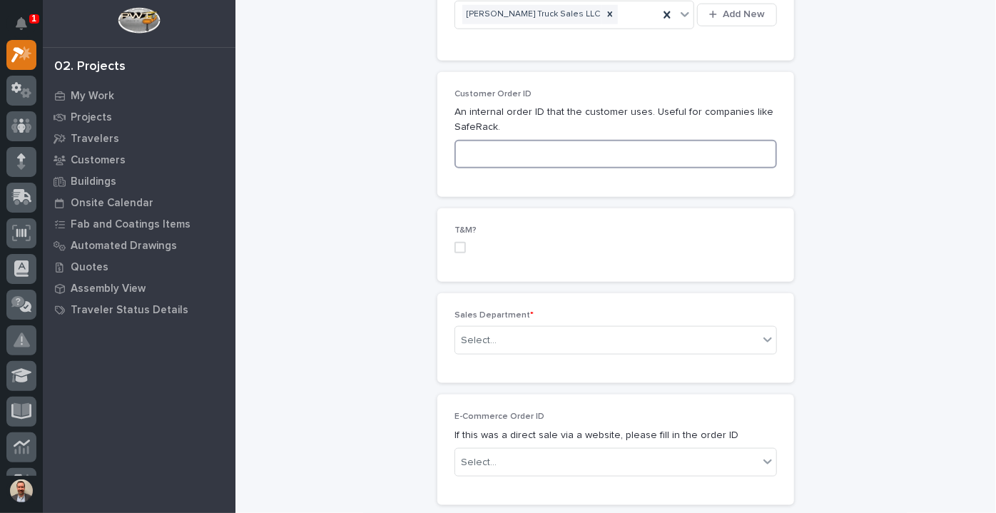
paste input "Crane blg2025A"
type input "Crane blg2025A"
click at [516, 329] on div "Select..." at bounding box center [606, 341] width 303 height 24
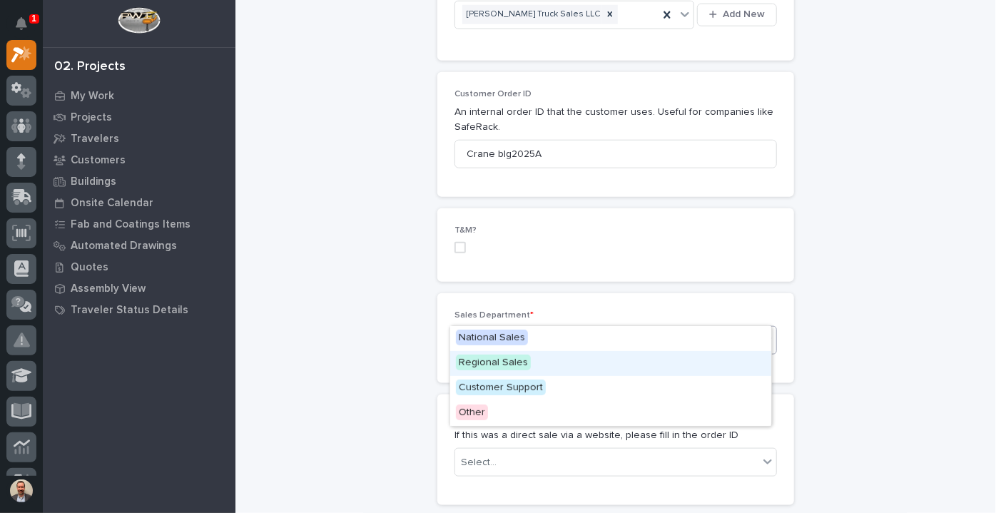
click at [514, 367] on span "Regional Sales" at bounding box center [493, 363] width 75 height 16
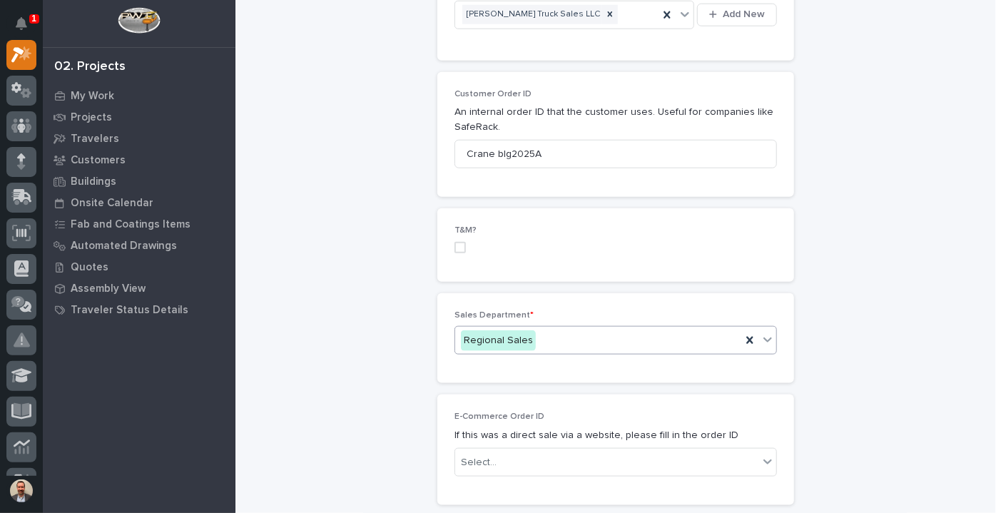
scroll to position [1043, 0]
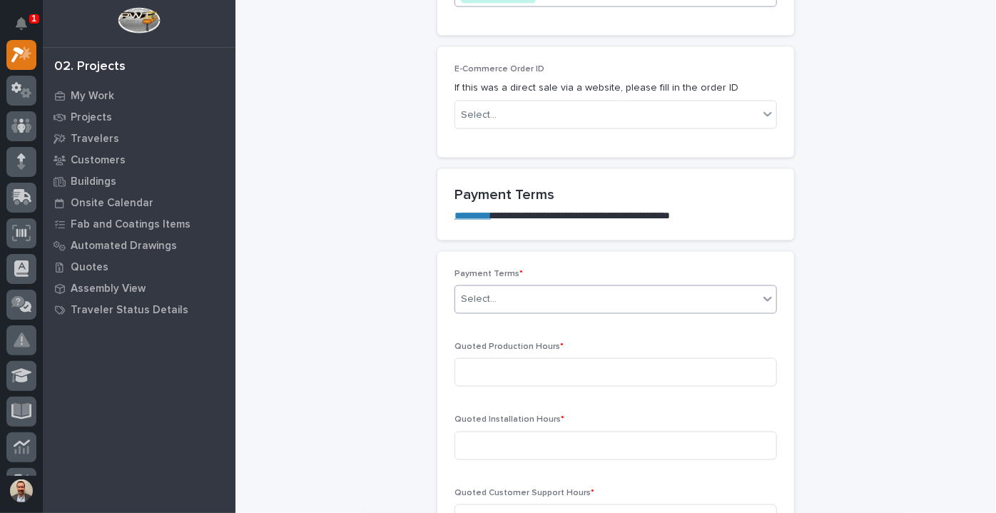
click at [539, 288] on div "Select..." at bounding box center [606, 300] width 303 height 24
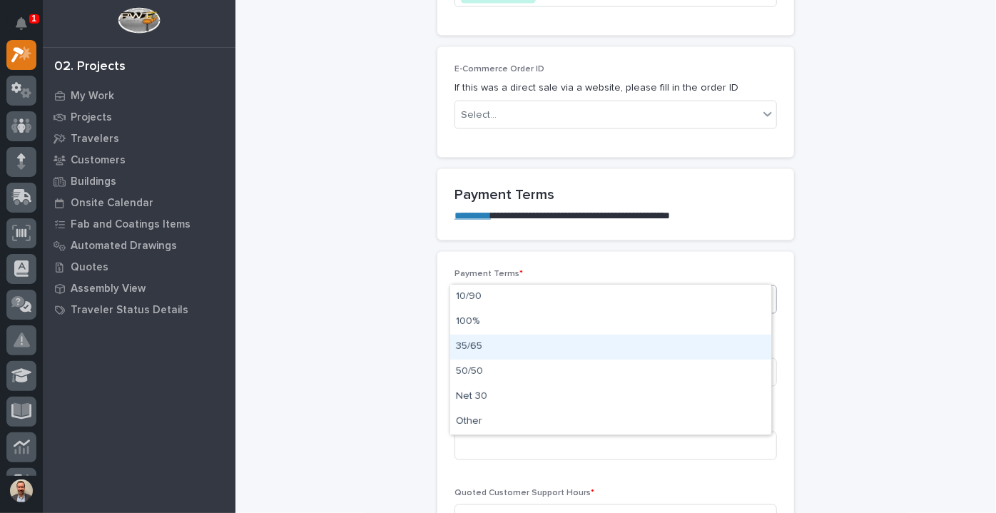
click at [534, 342] on div "35/65" at bounding box center [610, 347] width 321 height 25
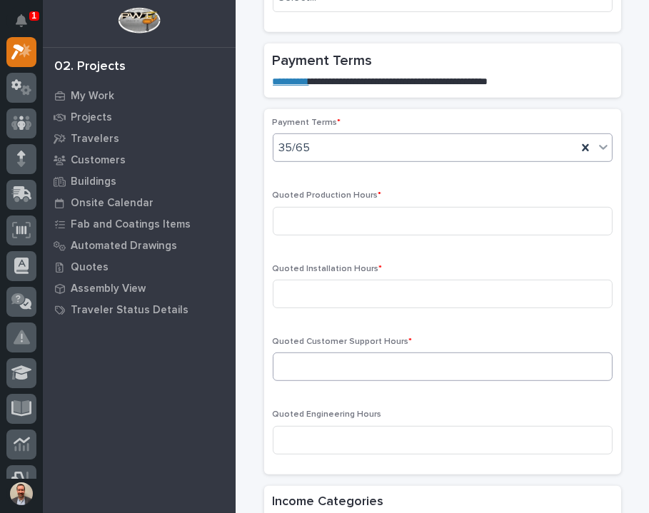
scroll to position [1076, 0]
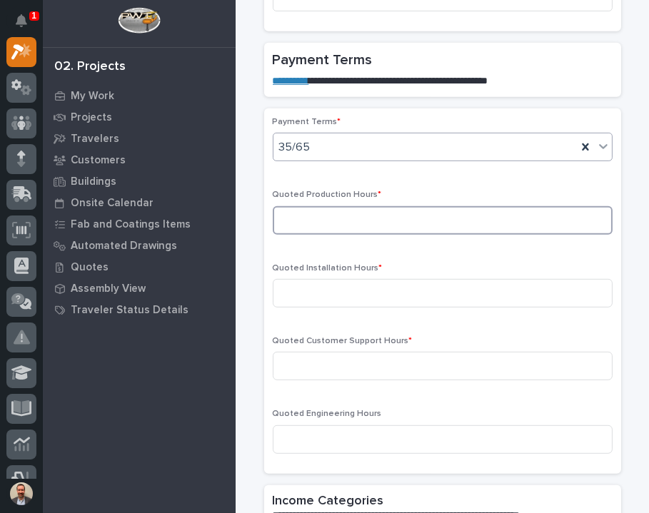
click at [441, 206] on input at bounding box center [443, 220] width 340 height 29
type input "296"
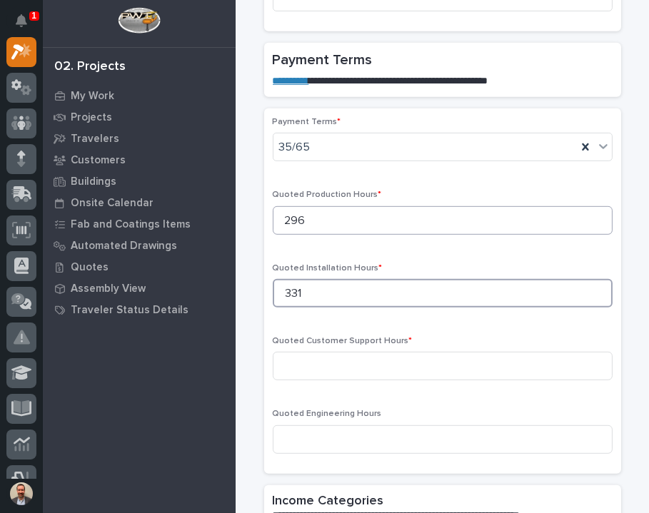
type input "331"
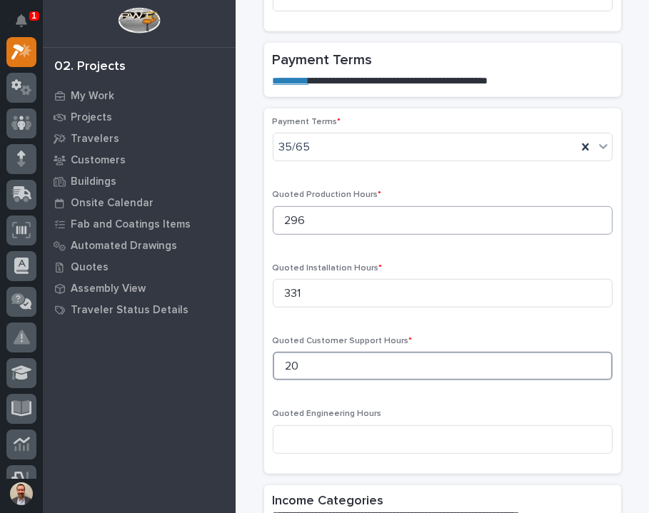
type input "20"
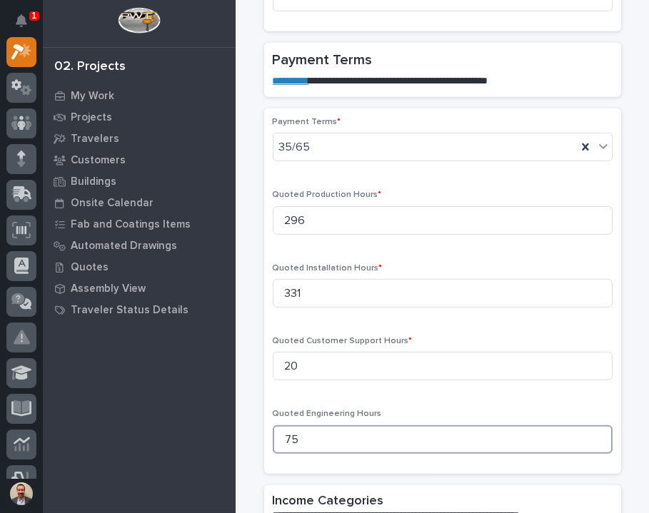
type input "75"
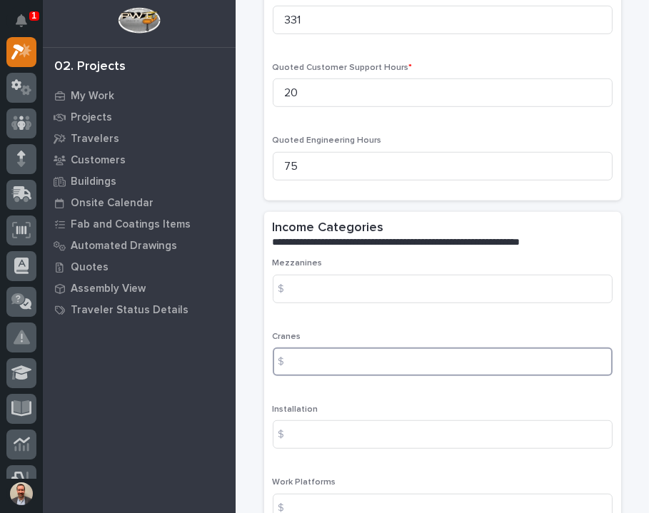
click at [402, 348] on input at bounding box center [443, 362] width 340 height 29
type input "186392"
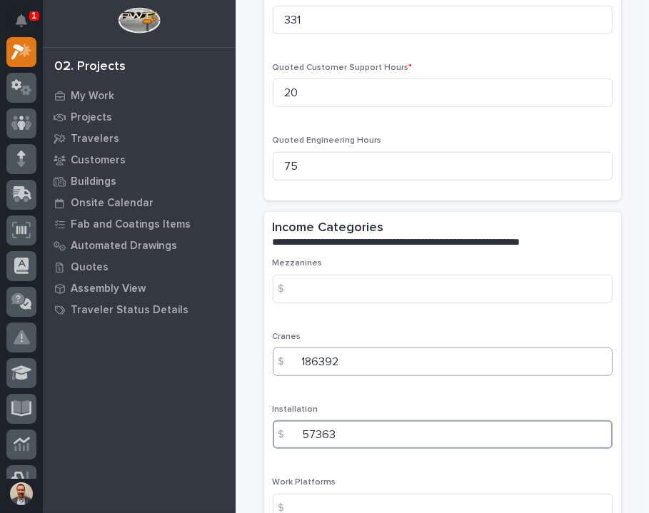
type input "57363"
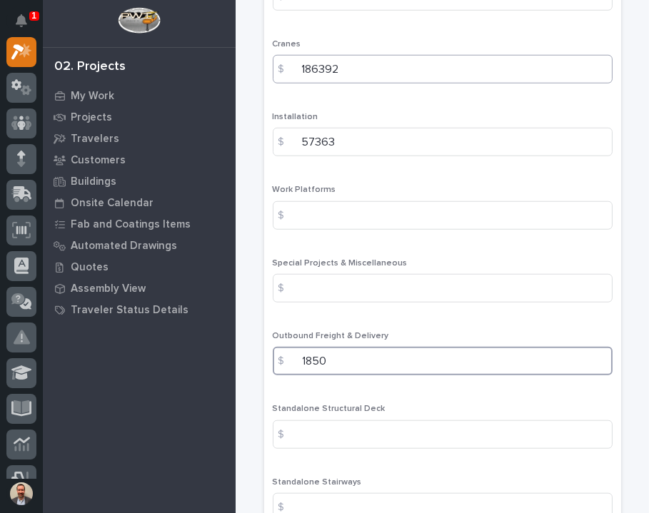
type input "1850"
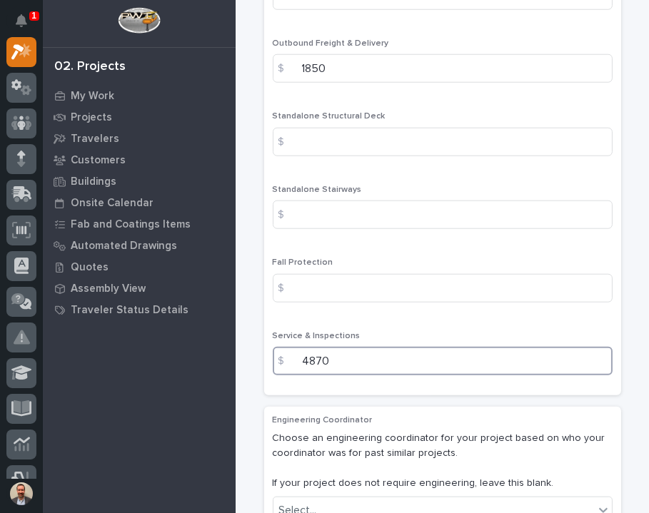
type input "4870"
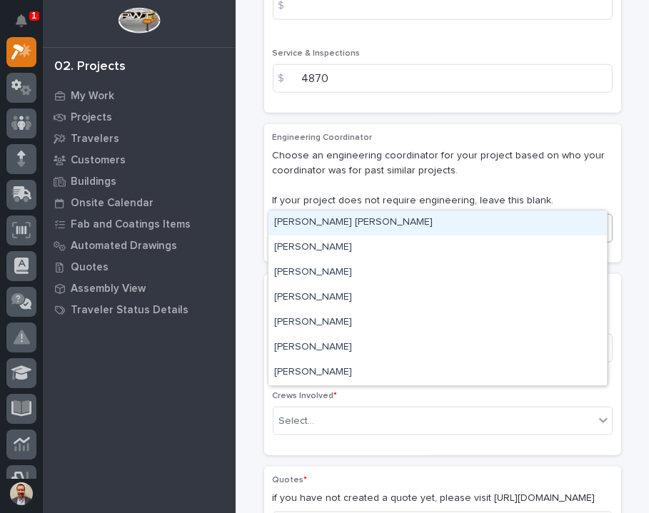
click at [373, 216] on div "Select..." at bounding box center [433, 228] width 320 height 24
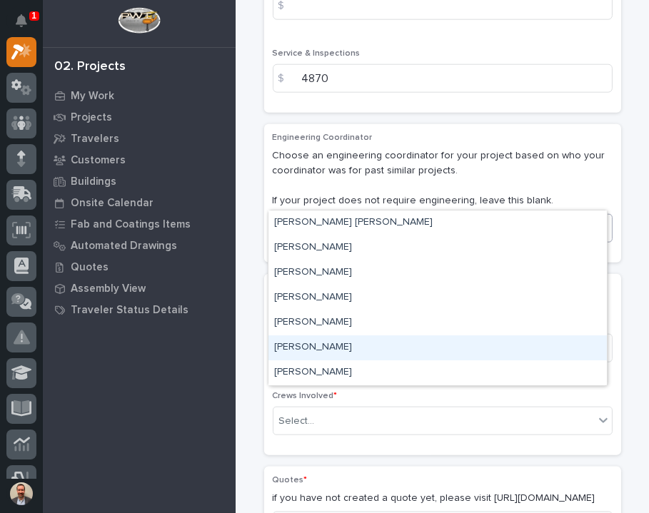
click at [370, 350] on div "Weston Hochstetler" at bounding box center [437, 347] width 338 height 25
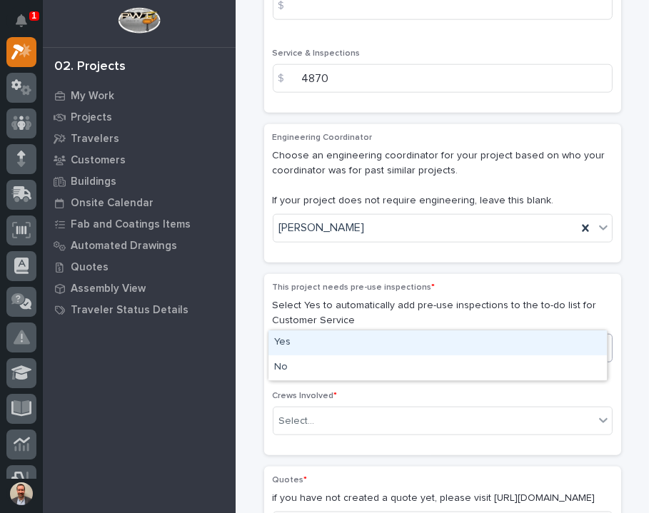
click at [373, 336] on div "Select..." at bounding box center [433, 348] width 320 height 24
click at [363, 338] on div "Yes" at bounding box center [437, 342] width 338 height 25
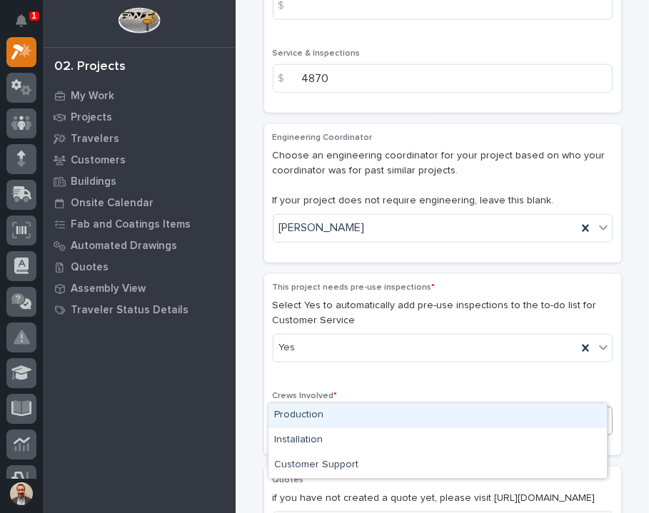
click at [363, 410] on div "Select..." at bounding box center [433, 422] width 320 height 24
click at [354, 416] on div "Production" at bounding box center [437, 415] width 338 height 25
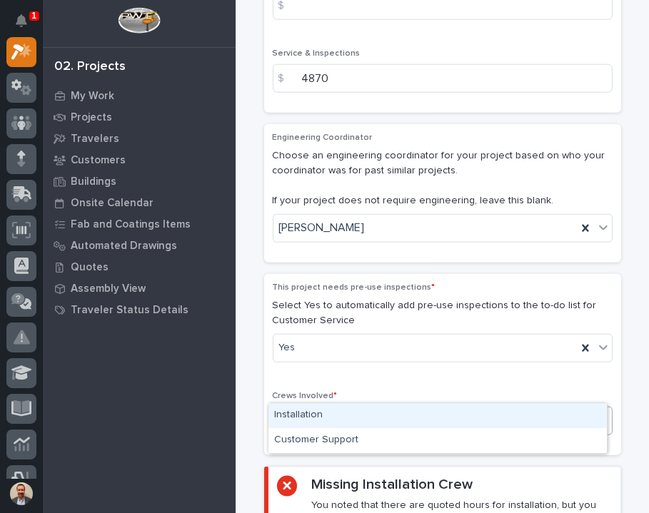
click at [391, 409] on div "Production" at bounding box center [424, 421] width 303 height 25
click at [388, 406] on div "Installation" at bounding box center [437, 415] width 338 height 25
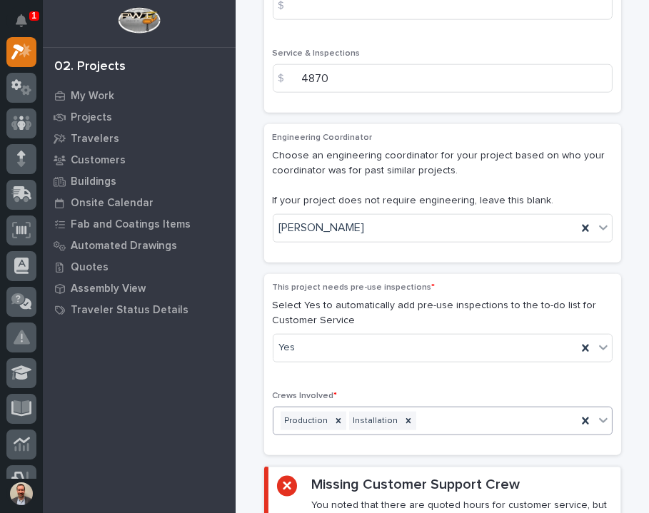
click at [478, 409] on div "Production Installation" at bounding box center [424, 421] width 303 height 25
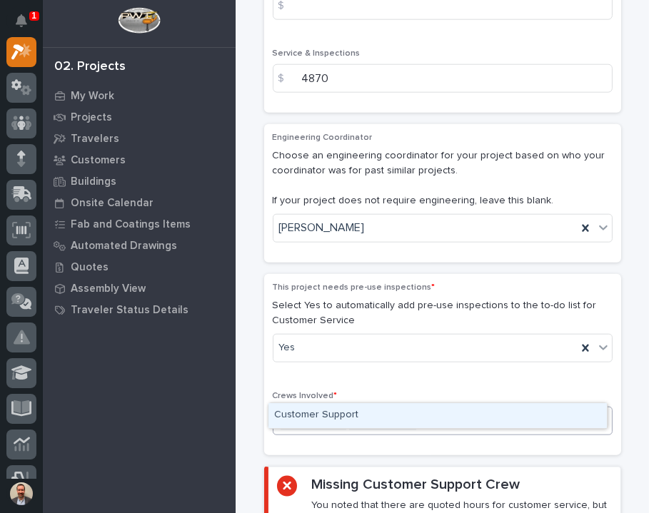
click at [461, 416] on div "Customer Support" at bounding box center [437, 415] width 338 height 25
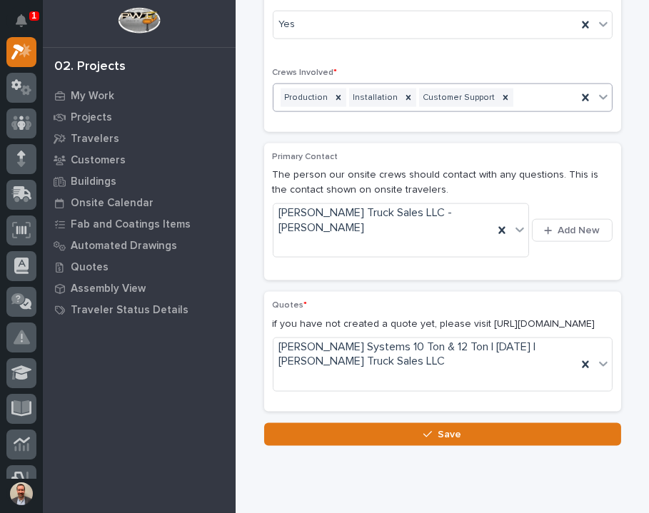
scroll to position [2539, 0]
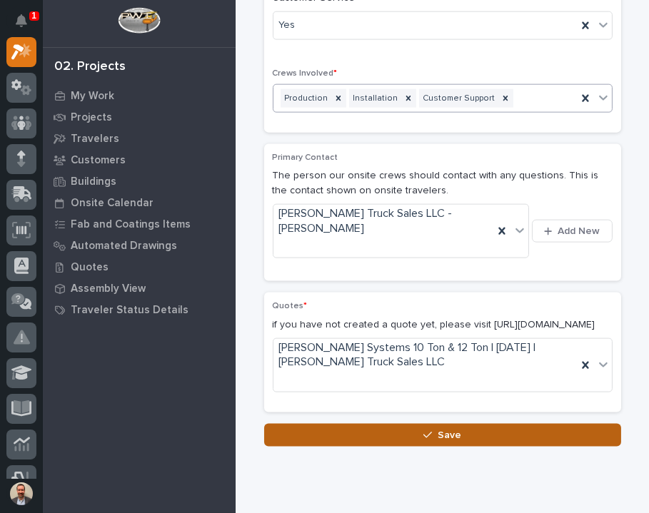
click at [437, 429] on span "Save" at bounding box center [449, 435] width 24 height 13
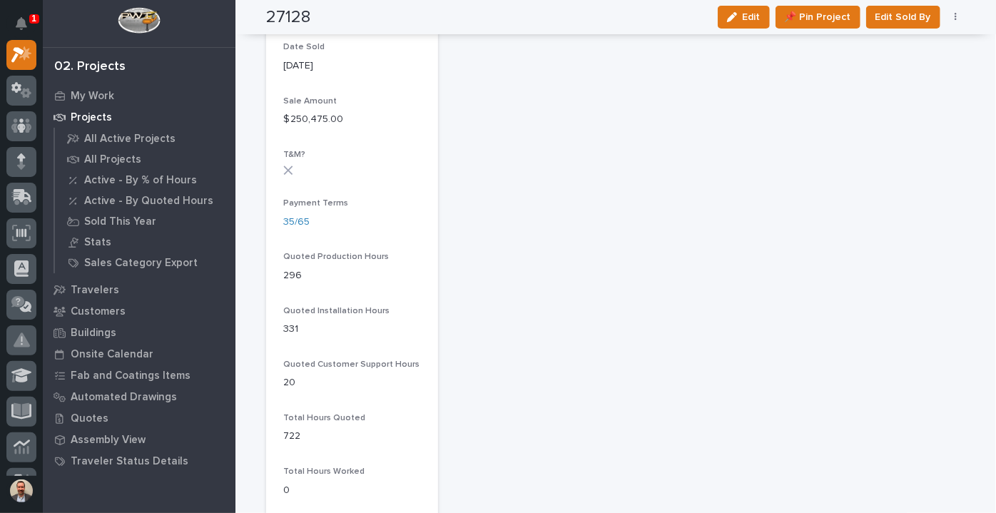
scroll to position [744, 0]
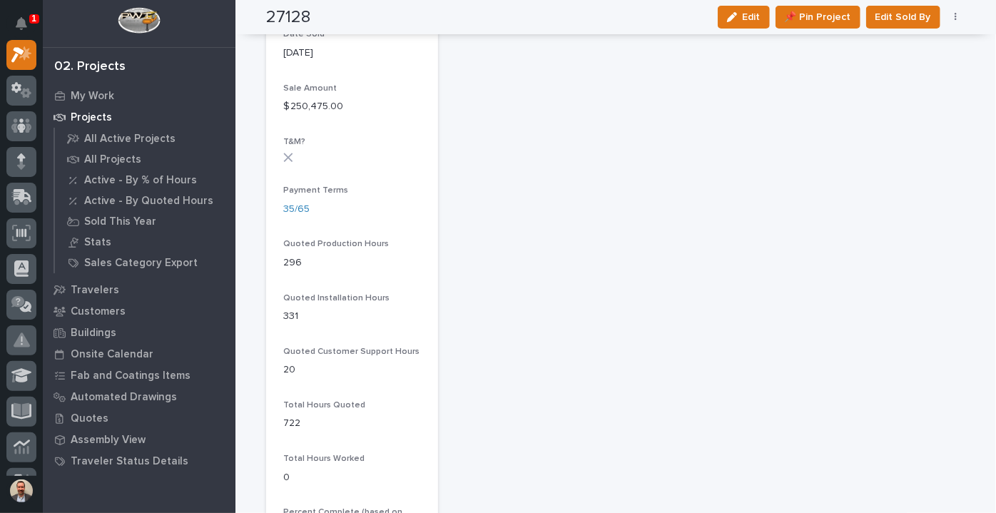
click at [612, 500] on div "**********" at bounding box center [708, 194] width 516 height 1771
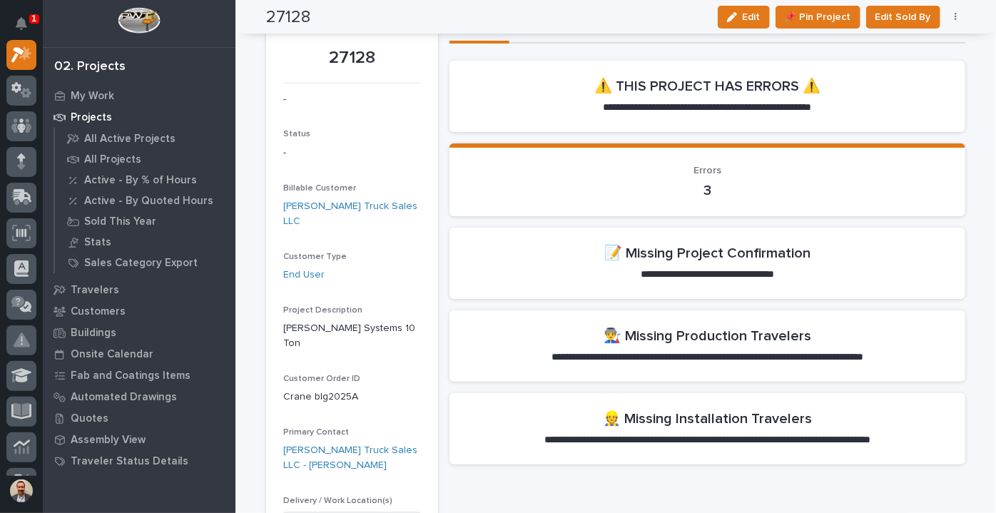
scroll to position [0, 0]
